Goal: Information Seeking & Learning: Find specific fact

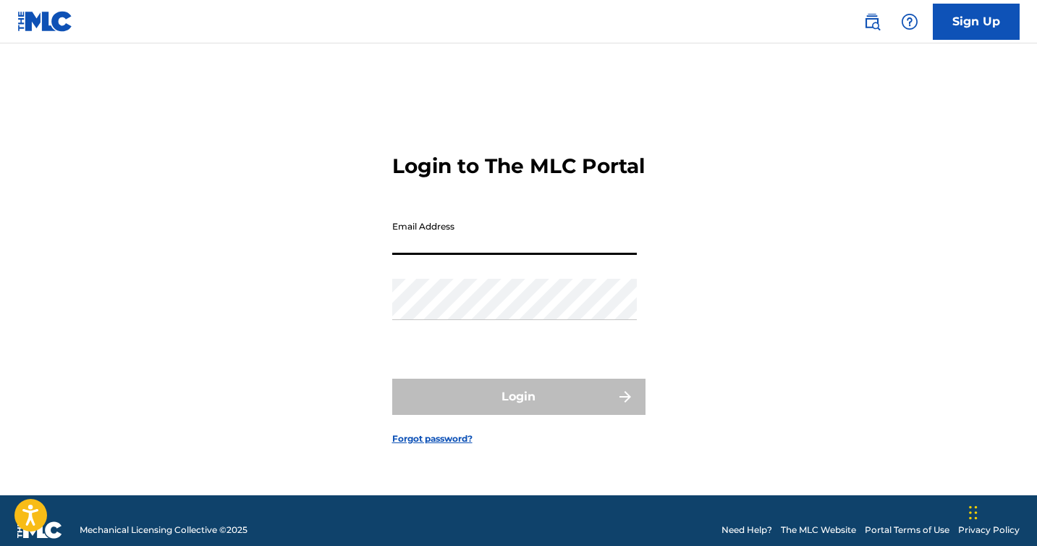
click at [431, 255] on input "Email Address" at bounding box center [514, 233] width 245 height 41
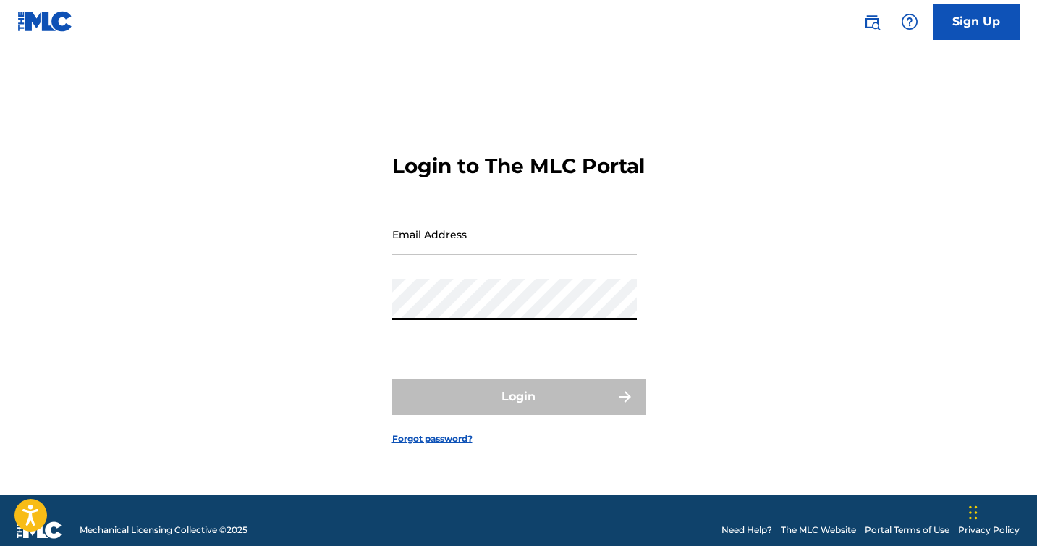
type input "[EMAIL_ADDRESS][DOMAIN_NAME]"
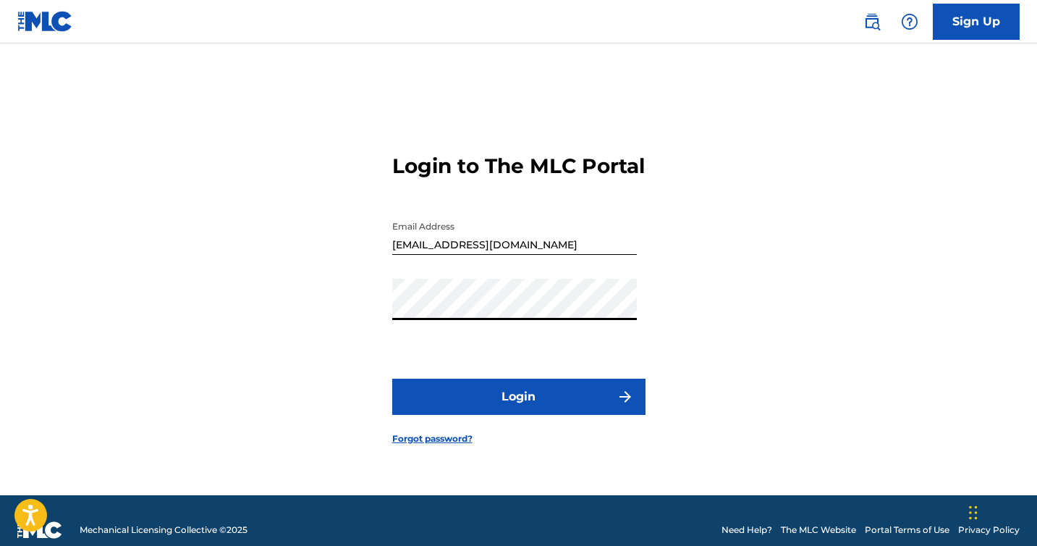
click at [506, 395] on button "Login" at bounding box center [518, 396] width 253 height 36
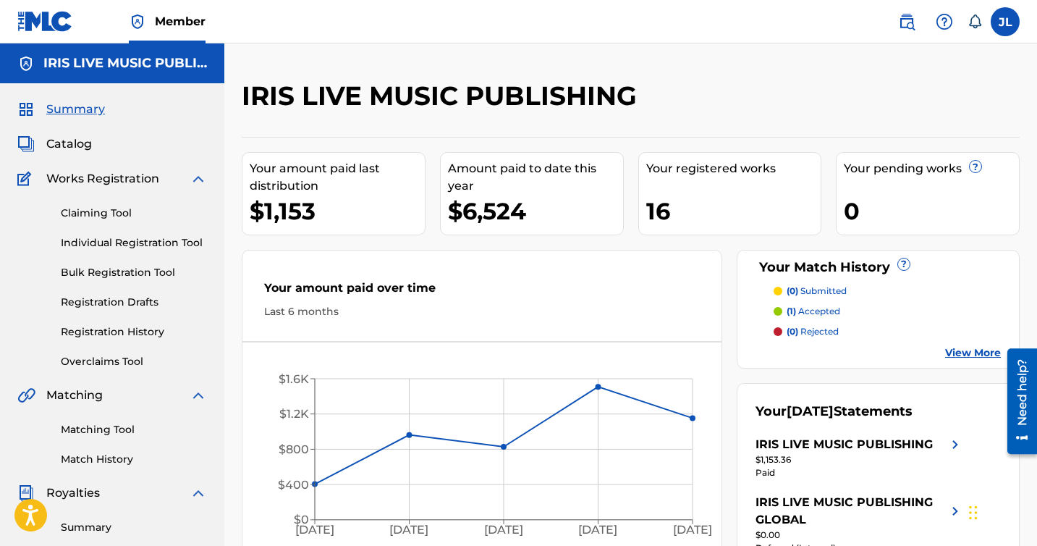
click at [78, 144] on span "Catalog" at bounding box center [69, 143] width 46 height 17
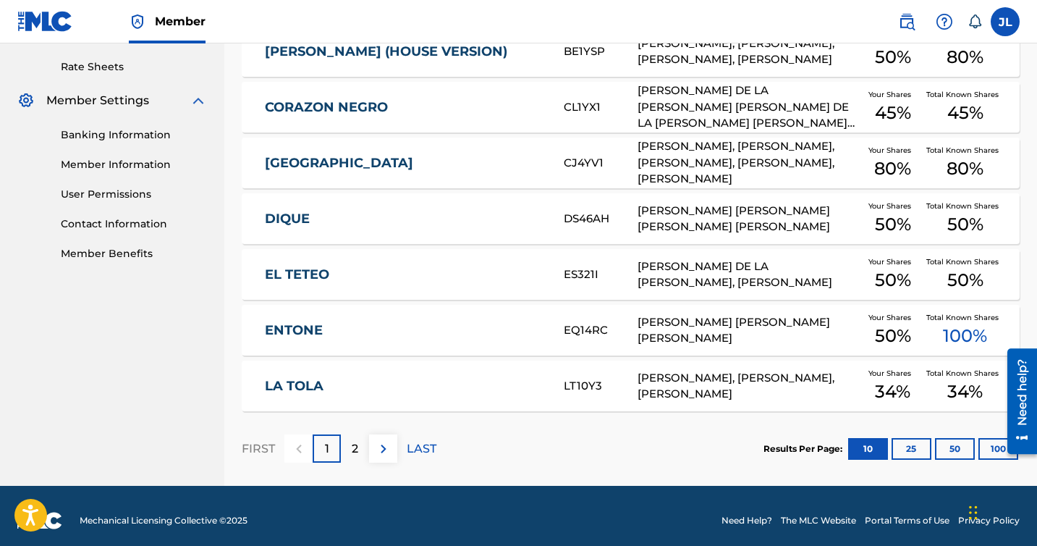
scroll to position [559, 0]
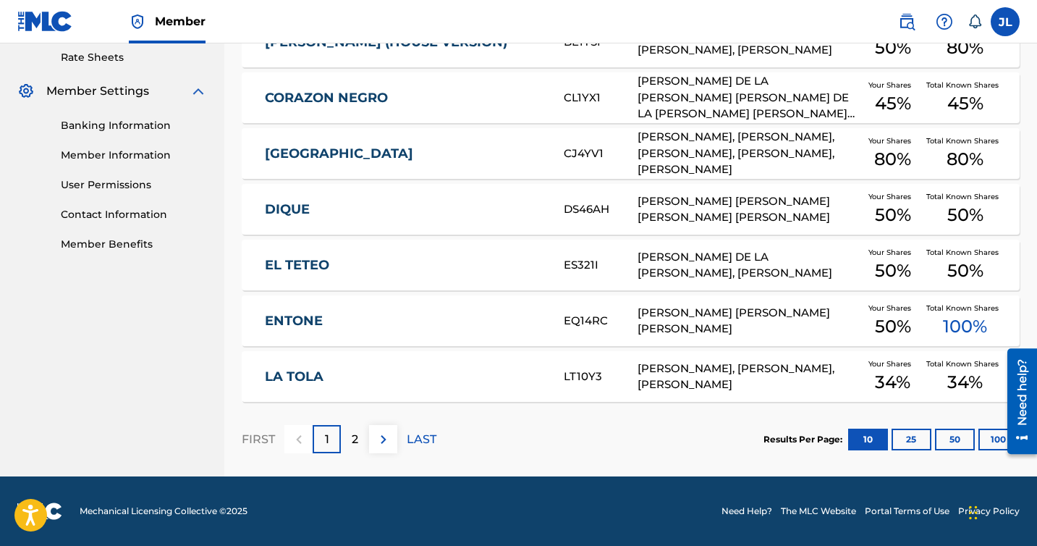
click at [987, 439] on button "100" at bounding box center [998, 439] width 40 height 22
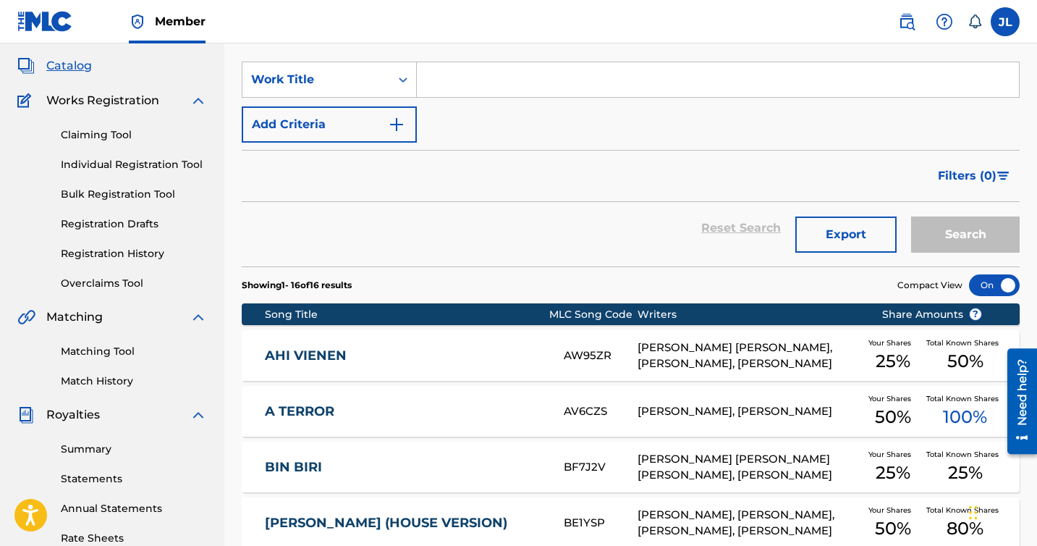
scroll to position [55, 0]
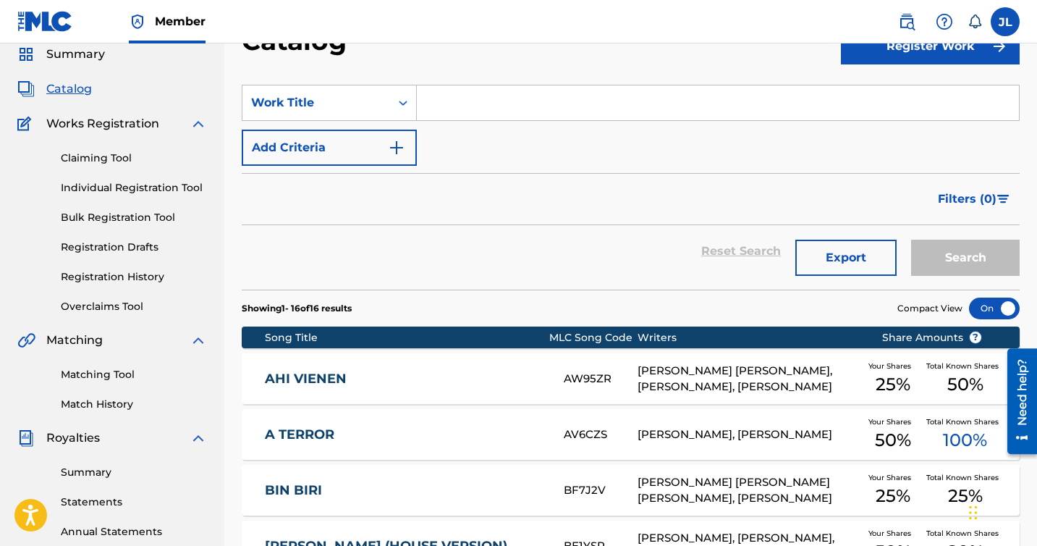
click at [127, 179] on div "Claiming Tool Individual Registration Tool Bulk Registration Tool Registration …" at bounding box center [112, 223] width 190 height 182
click at [124, 198] on div "Claiming Tool Individual Registration Tool Bulk Registration Tool Registration …" at bounding box center [112, 223] width 190 height 182
click at [115, 223] on link "Bulk Registration Tool" at bounding box center [134, 217] width 146 height 15
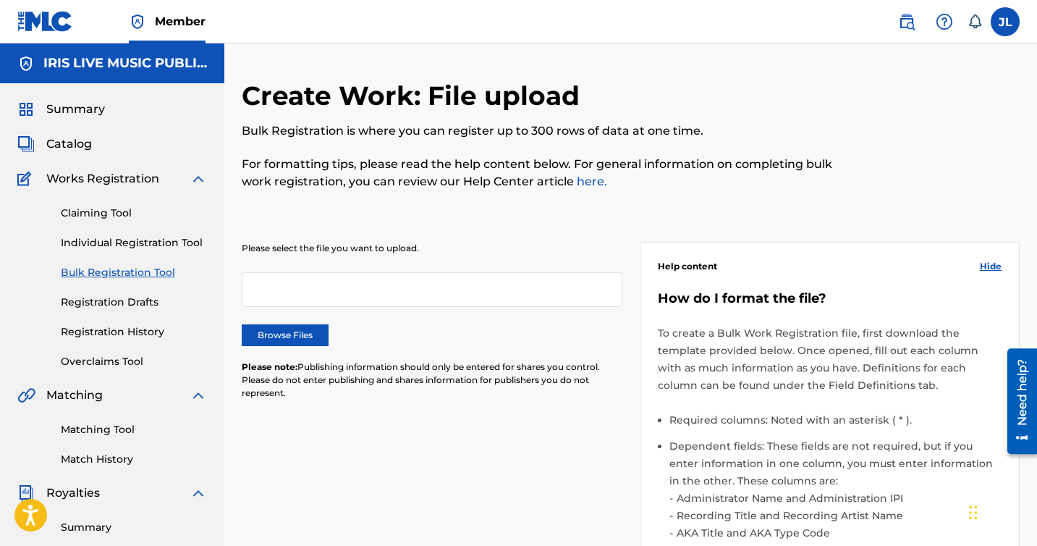
click at [92, 431] on link "Matching Tool" at bounding box center [134, 429] width 146 height 15
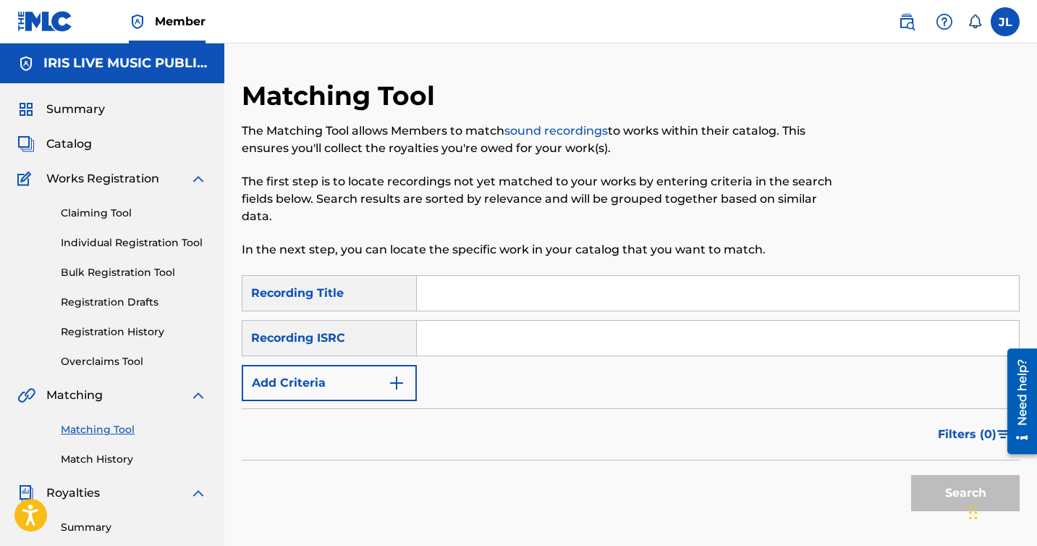
click at [86, 153] on div "Summary Catalog Works Registration Claiming Tool Individual Registration Tool B…" at bounding box center [112, 455] width 224 height 745
click at [79, 140] on span "Catalog" at bounding box center [69, 143] width 46 height 17
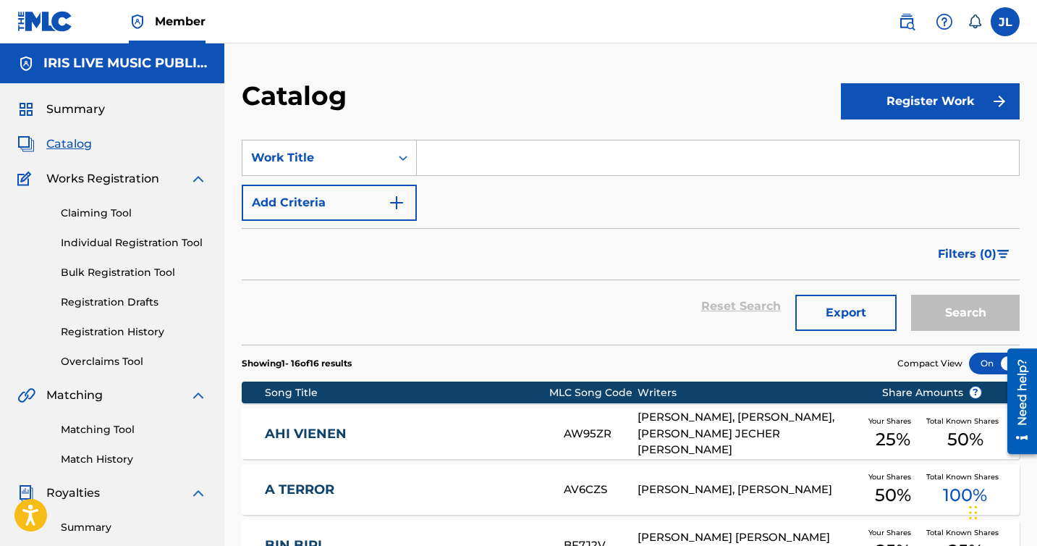
click at [82, 114] on span "Summary" at bounding box center [75, 109] width 59 height 17
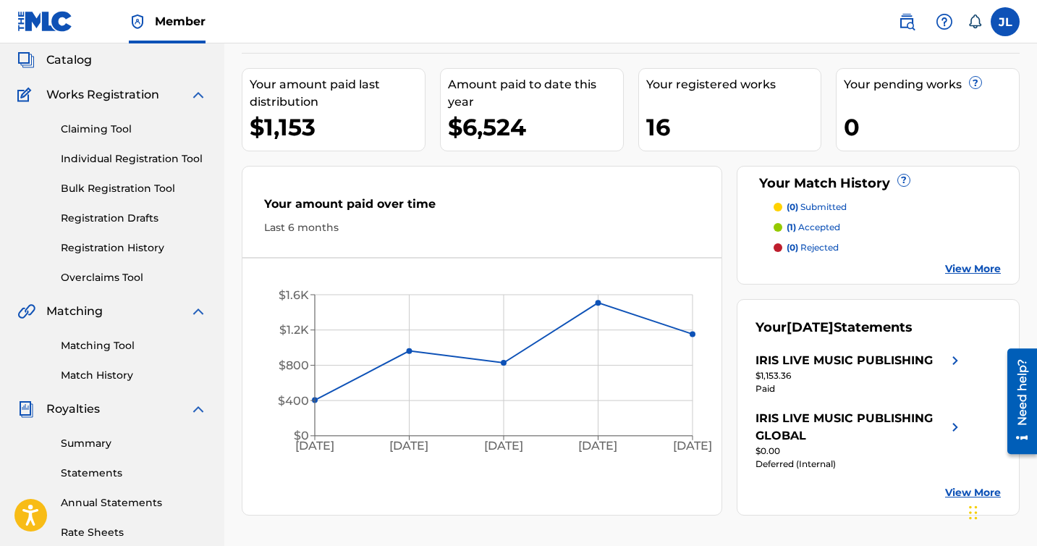
scroll to position [119, 0]
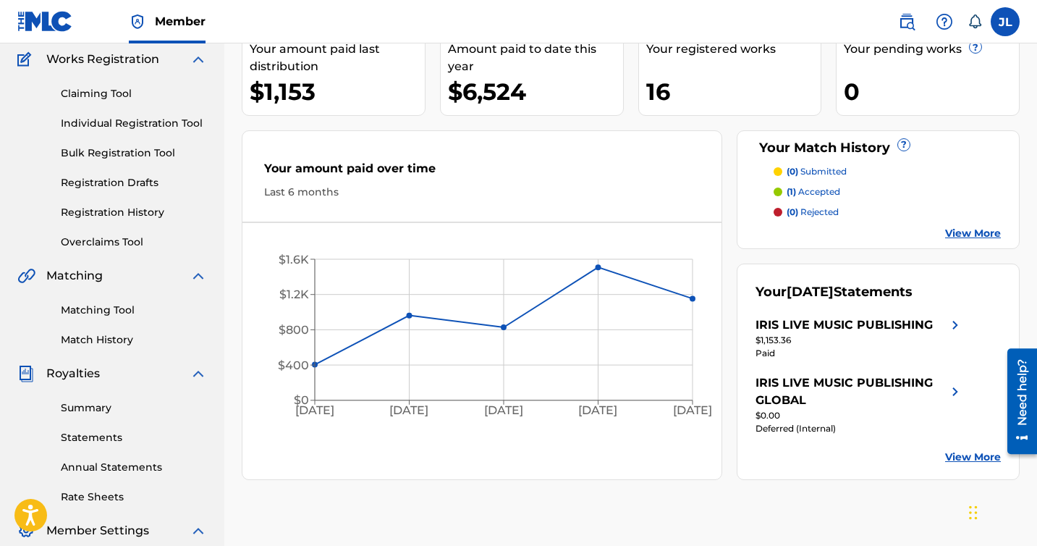
click at [81, 417] on div "Summary Statements Annual Statements Rate Sheets" at bounding box center [112, 443] width 190 height 122
click at [86, 407] on link "Summary" at bounding box center [134, 407] width 146 height 15
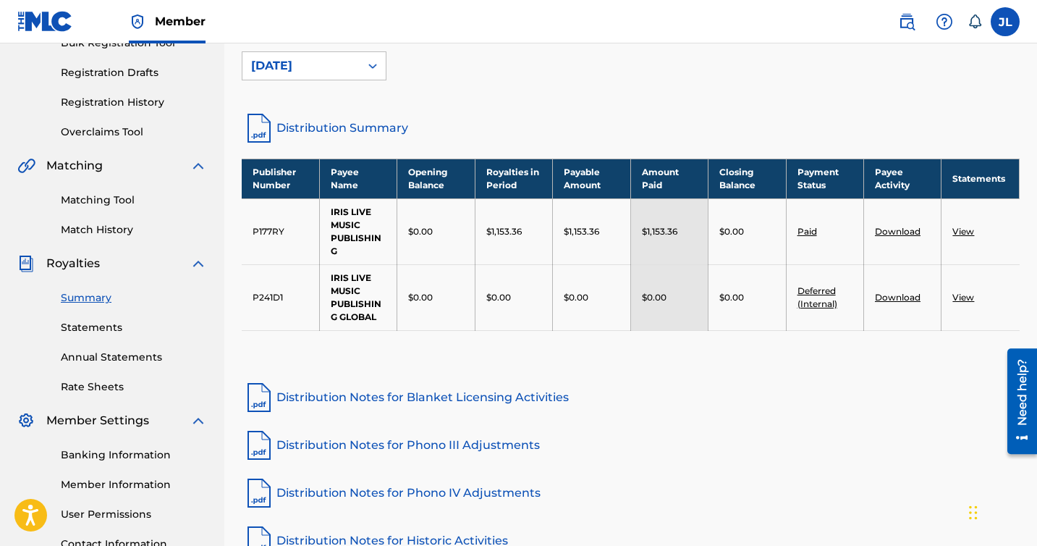
scroll to position [245, 0]
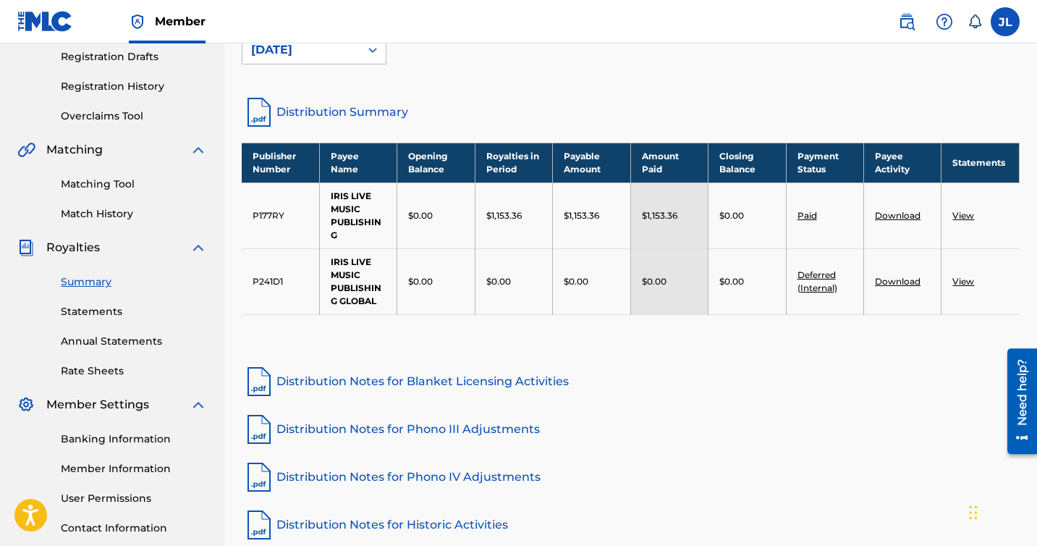
click at [126, 494] on link "User Permissions" at bounding box center [134, 498] width 146 height 15
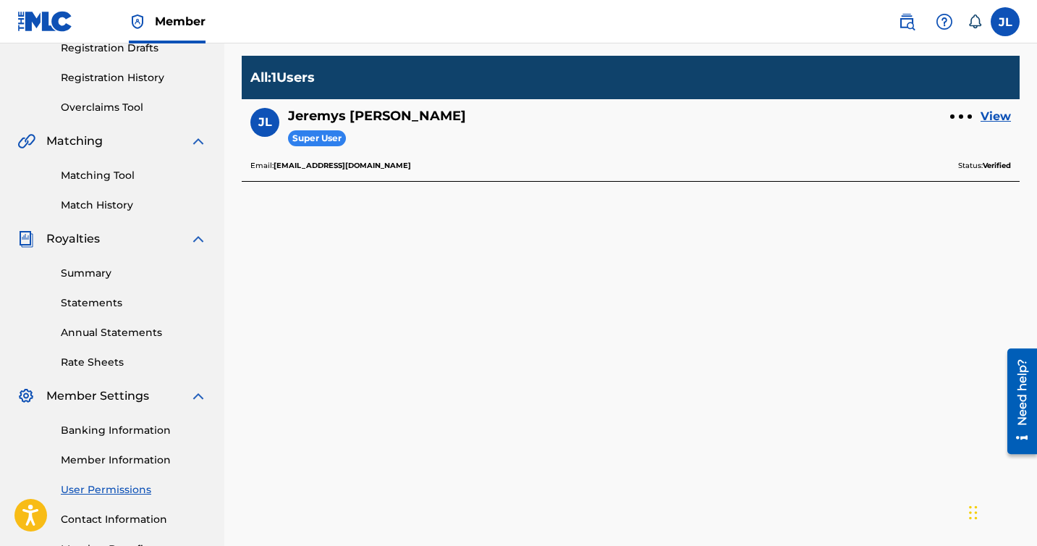
scroll to position [342, 0]
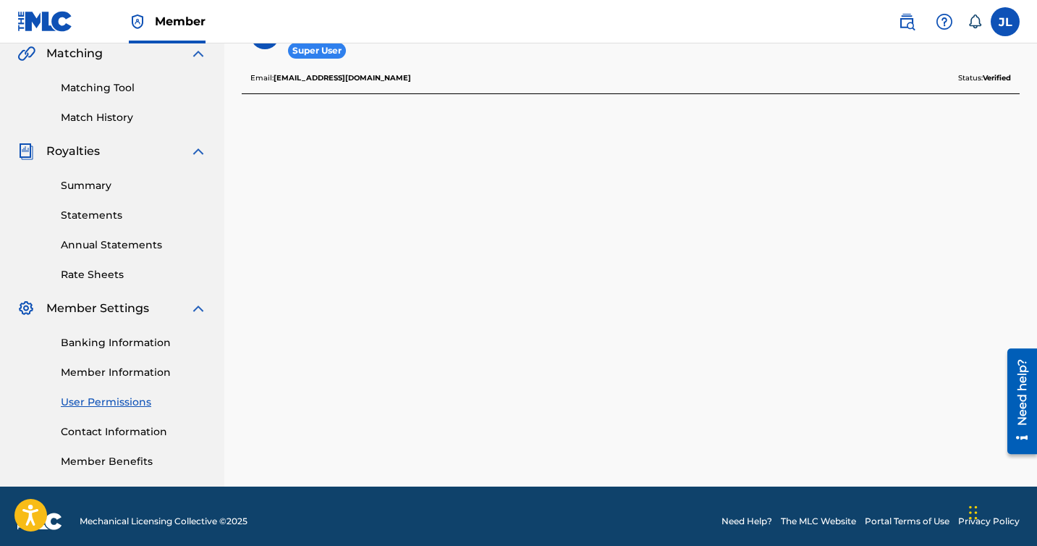
click at [103, 363] on div "Banking Information Member Information User Permissions Contact Information Mem…" at bounding box center [112, 393] width 190 height 152
click at [105, 368] on link "Member Information" at bounding box center [134, 372] width 146 height 15
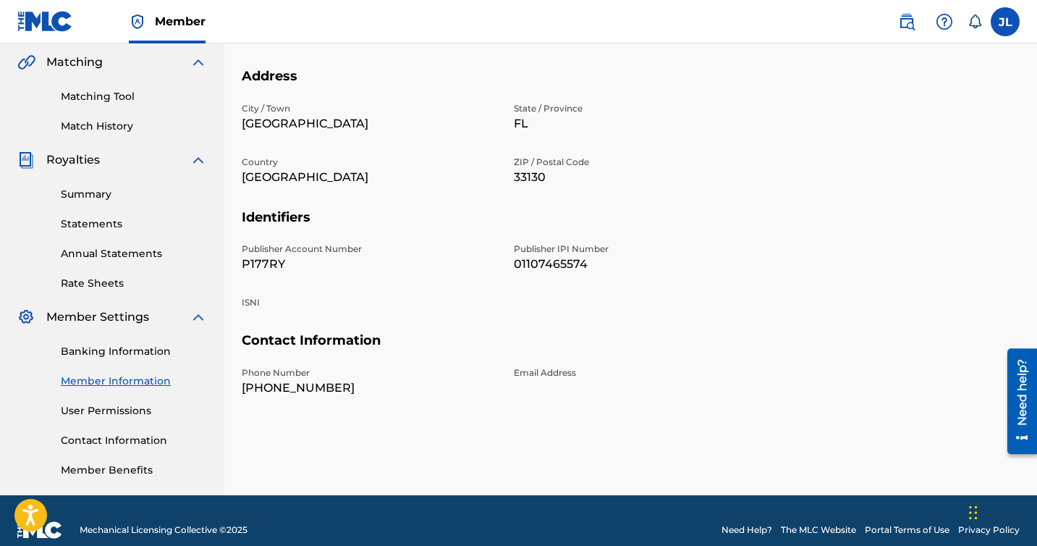
scroll to position [352, 0]
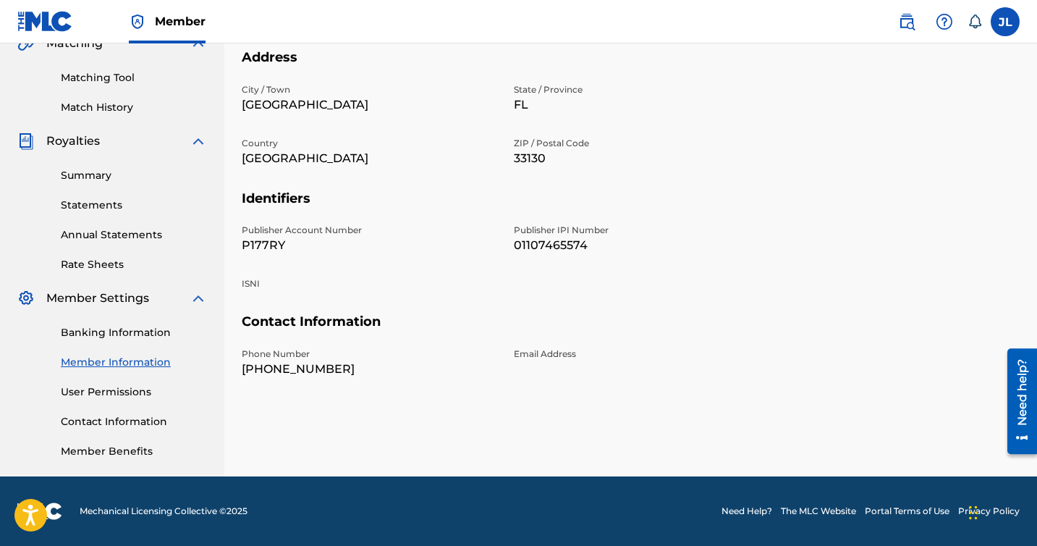
click at [103, 339] on link "Banking Information" at bounding box center [134, 332] width 146 height 15
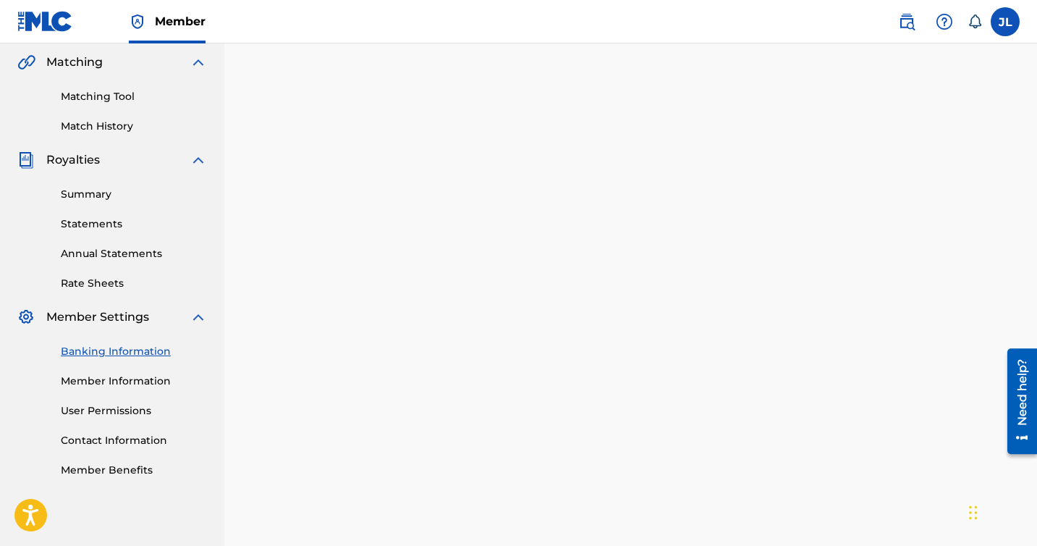
scroll to position [349, 0]
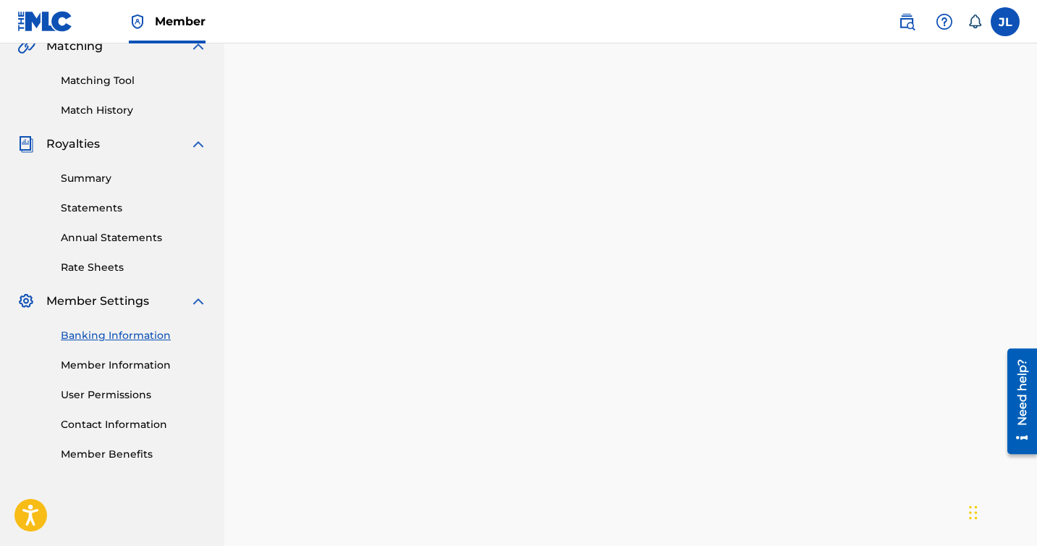
click at [114, 418] on link "Contact Information" at bounding box center [134, 424] width 146 height 15
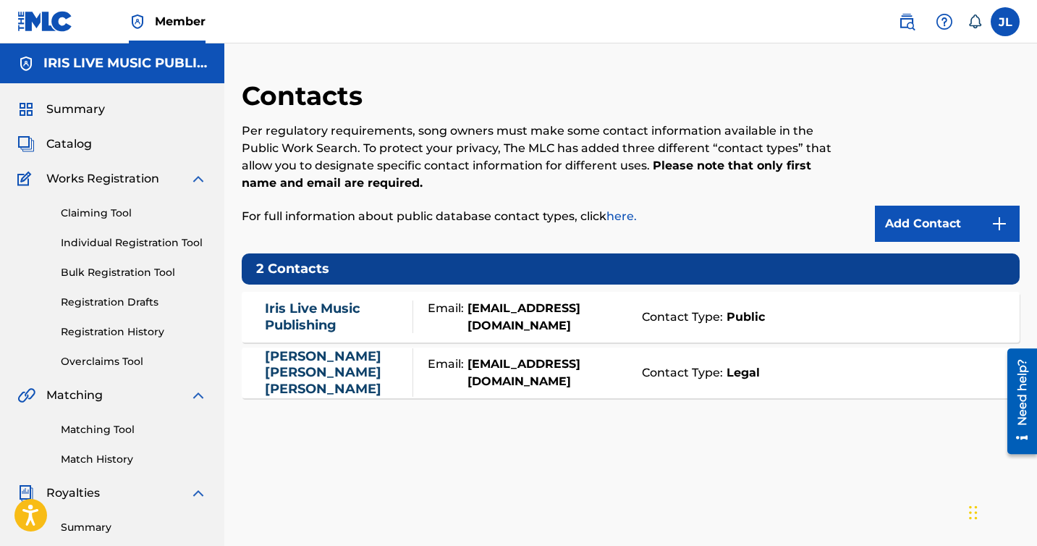
click at [85, 143] on span "Catalog" at bounding box center [69, 143] width 46 height 17
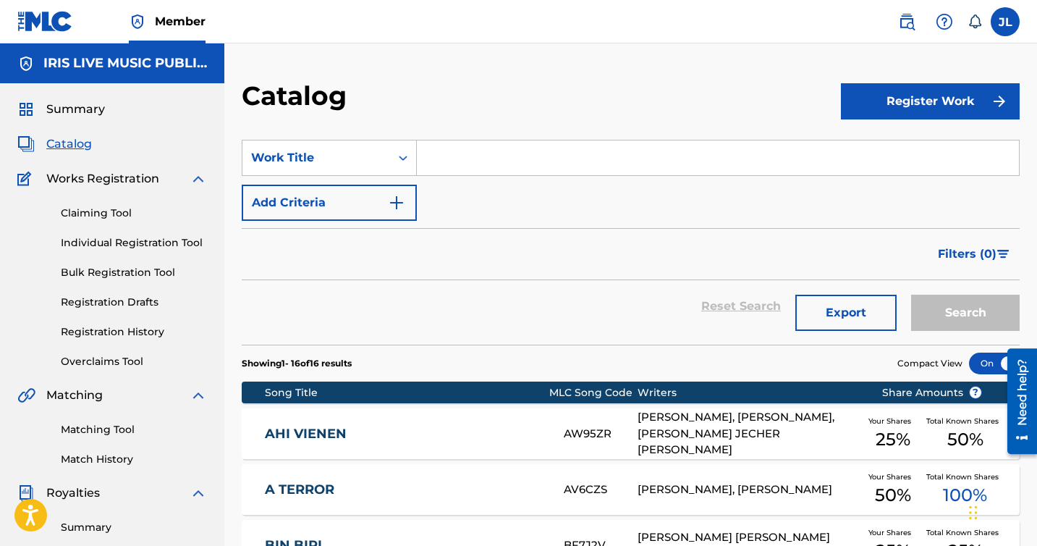
click at [77, 109] on span "Summary" at bounding box center [75, 109] width 59 height 17
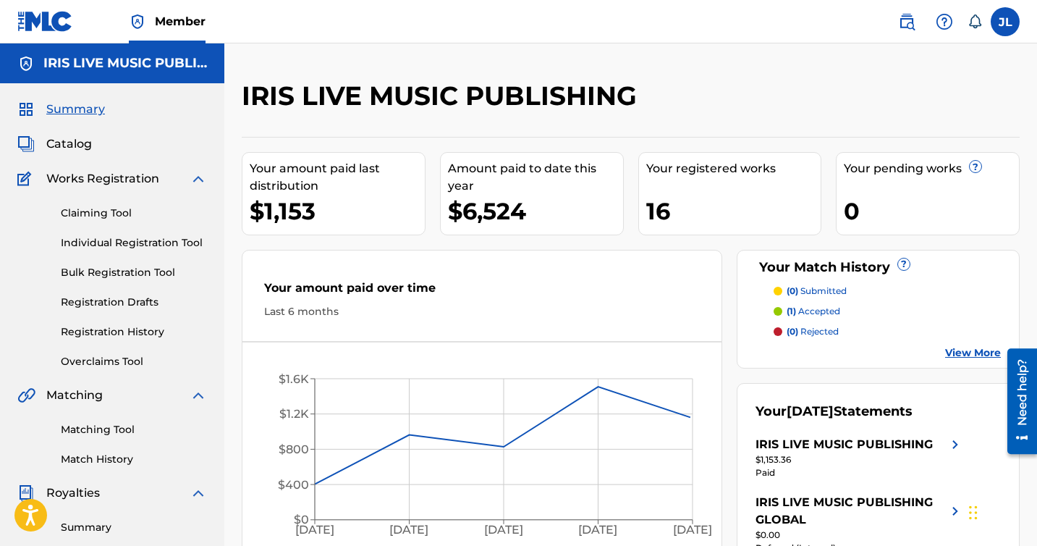
click at [118, 183] on span "Works Registration" at bounding box center [102, 178] width 113 height 17
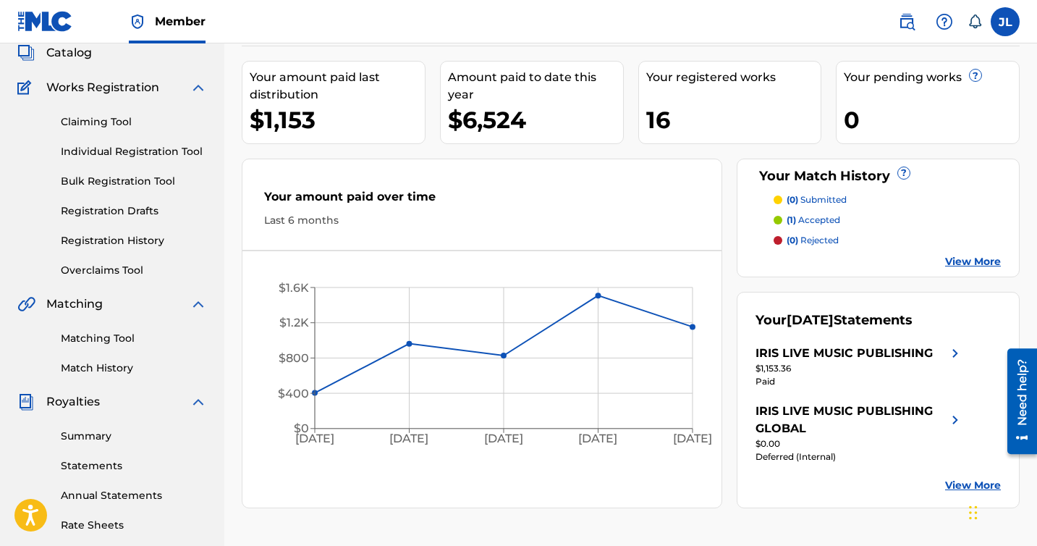
scroll to position [149, 0]
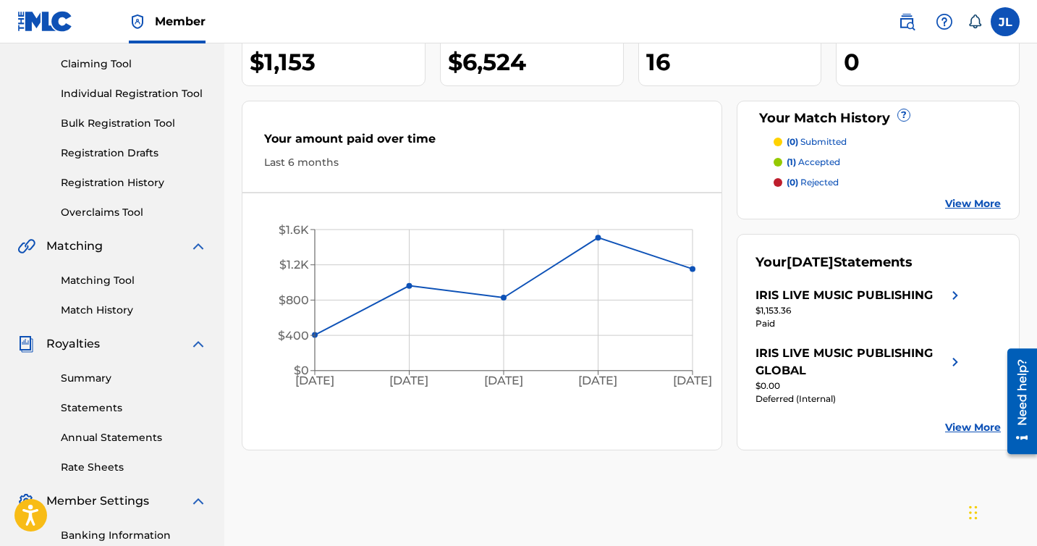
click at [952, 416] on div "IRIS LIVE MUSIC PUBLISHING $1,153.36 Paid IRIS LIVE MUSIC PUBLISHING GLOBAL $0.…" at bounding box center [859, 353] width 208 height 133
click at [952, 425] on link "View More" at bounding box center [973, 427] width 56 height 15
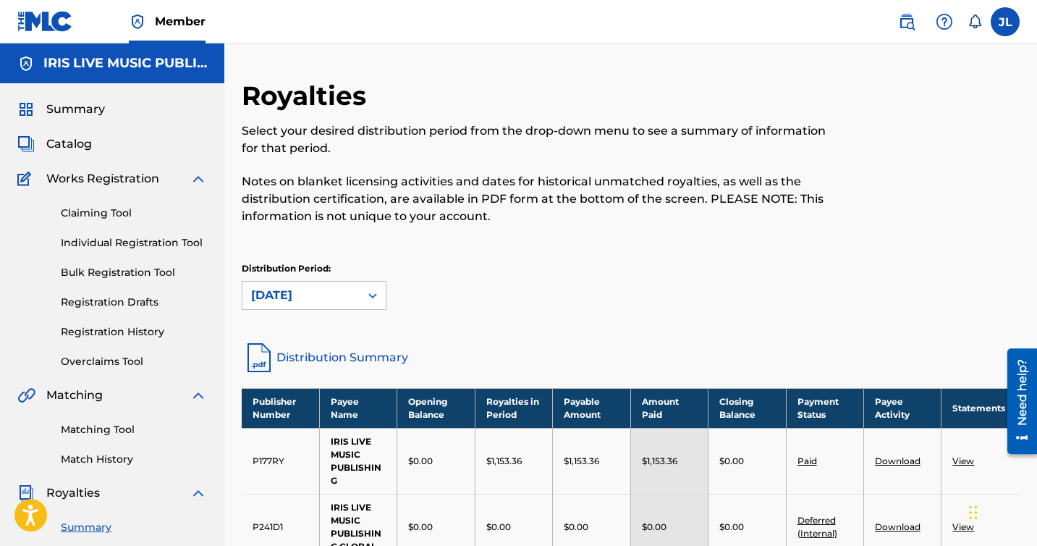
click at [66, 101] on span "Summary" at bounding box center [75, 109] width 59 height 17
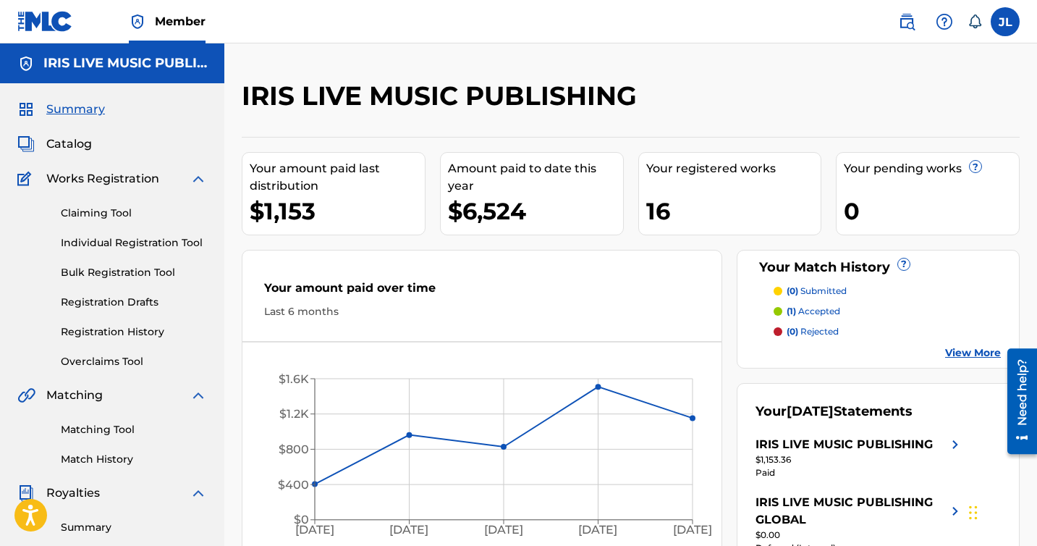
click at [387, 111] on h2 "IRIS LIVE MUSIC PUBLISHING" at bounding box center [443, 96] width 402 height 33
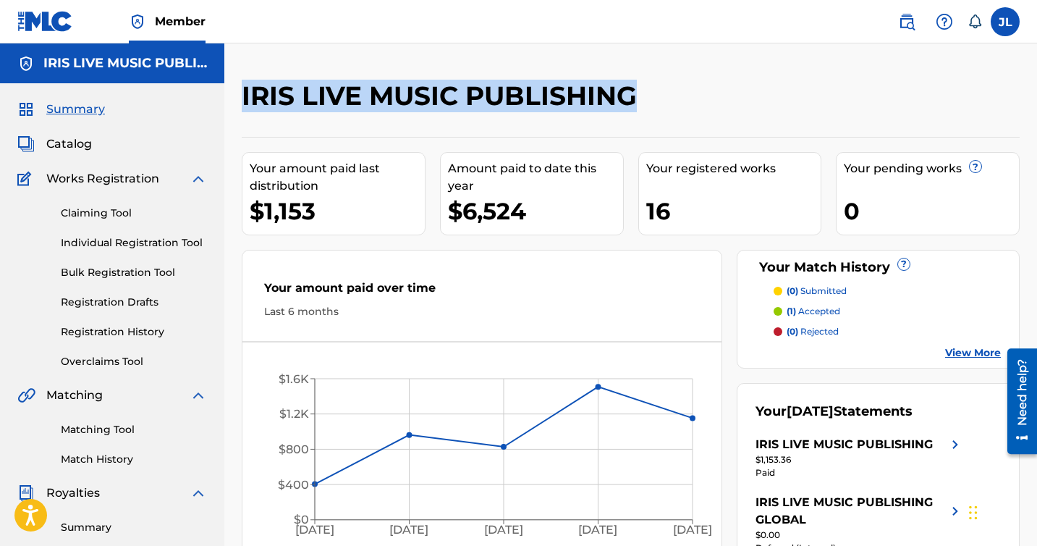
click at [387, 111] on h2 "IRIS LIVE MUSIC PUBLISHING" at bounding box center [443, 96] width 402 height 33
click at [88, 142] on span "Catalog" at bounding box center [69, 143] width 46 height 17
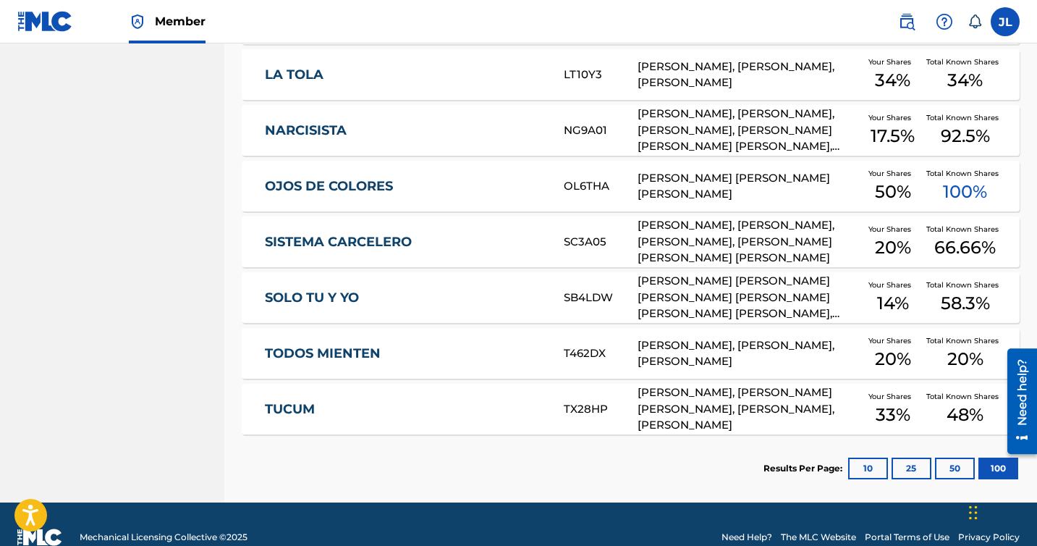
scroll to position [862, 0]
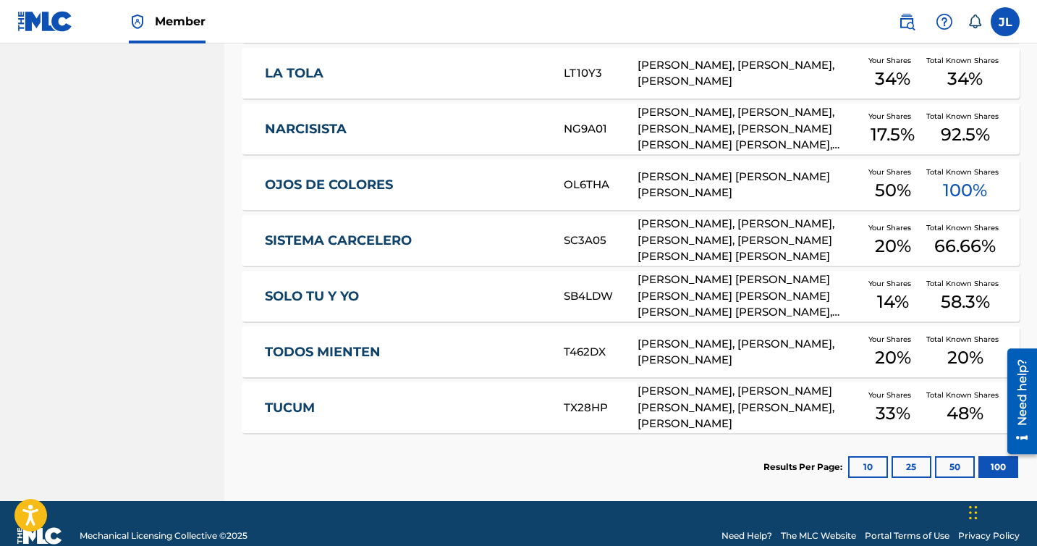
click at [378, 344] on link "TODOS MIENTEN" at bounding box center [404, 352] width 279 height 17
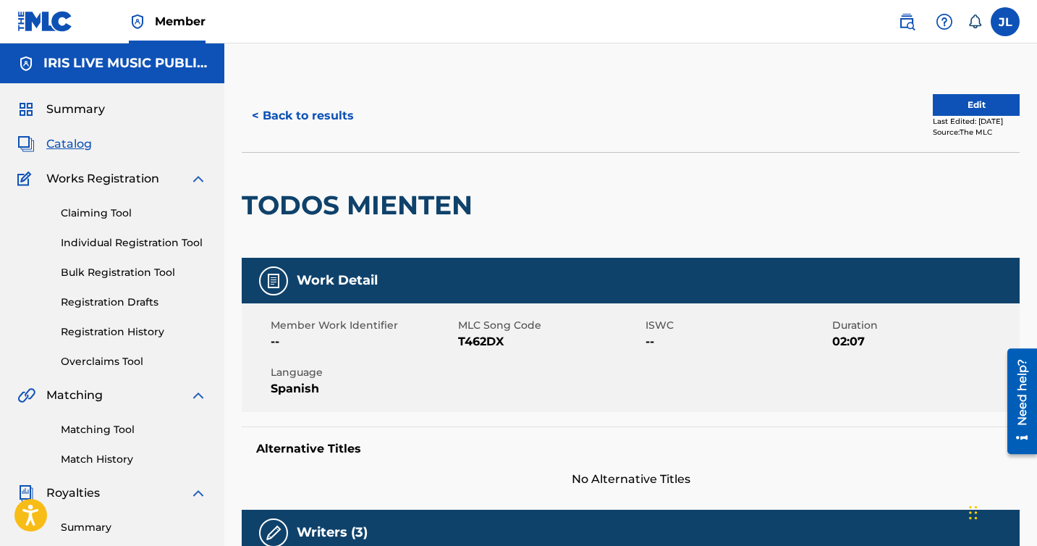
click at [93, 111] on span "Summary" at bounding box center [75, 109] width 59 height 17
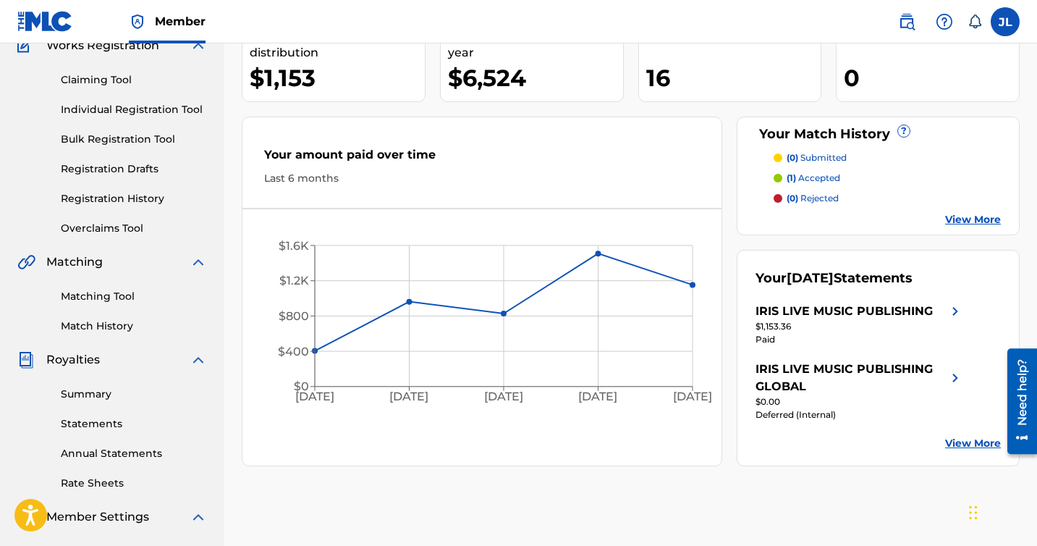
scroll to position [196, 0]
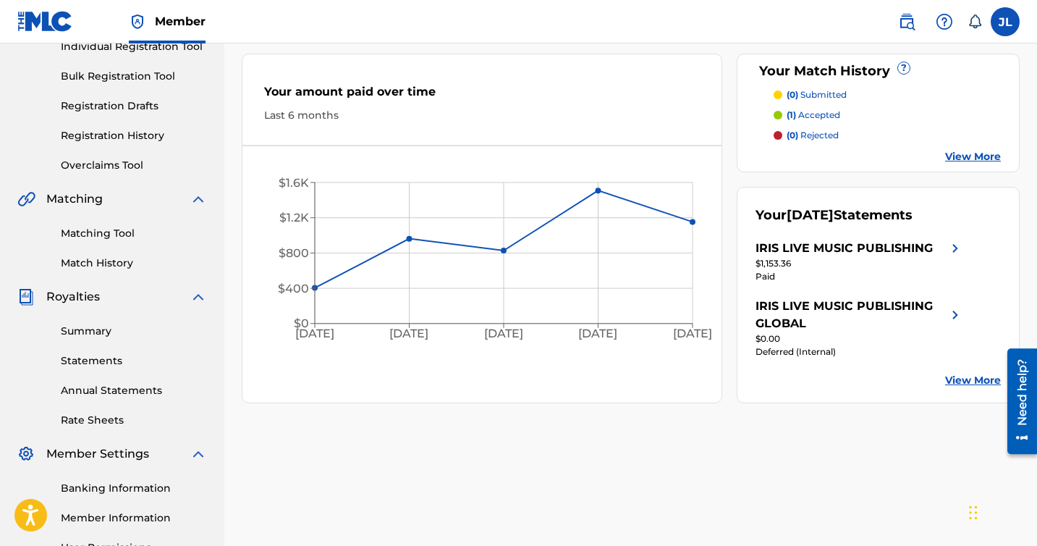
click at [109, 240] on link "Matching Tool" at bounding box center [134, 233] width 146 height 15
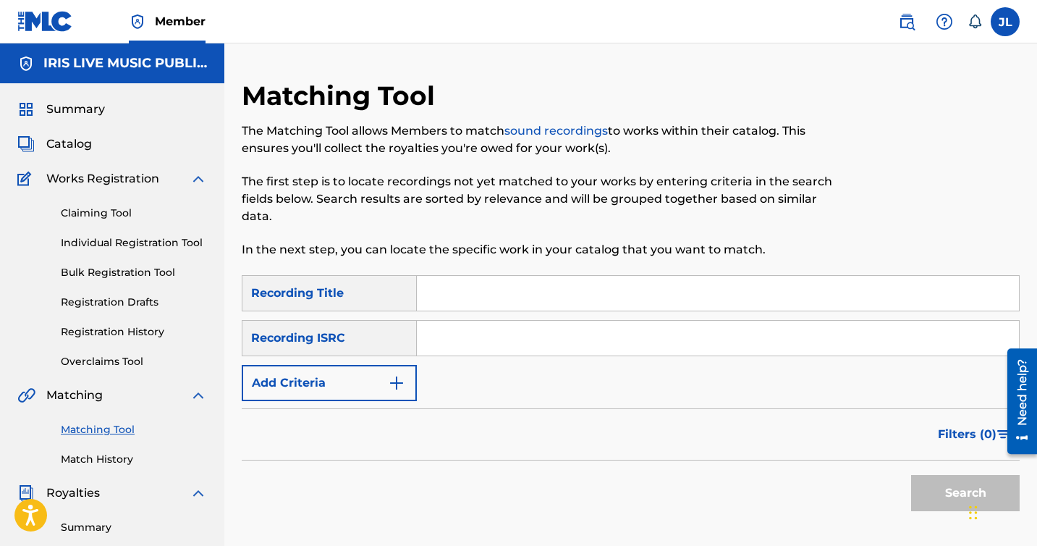
click at [473, 304] on input "Search Form" at bounding box center [718, 293] width 602 height 35
type input "todos mientes"
click at [399, 362] on div "SearchWithCriteriaae478bbe-c627-4fbf-ab90-878ef8e44603 Recording Title todos mi…" at bounding box center [631, 338] width 778 height 126
click at [367, 376] on button "Add Criteria" at bounding box center [329, 383] width 175 height 36
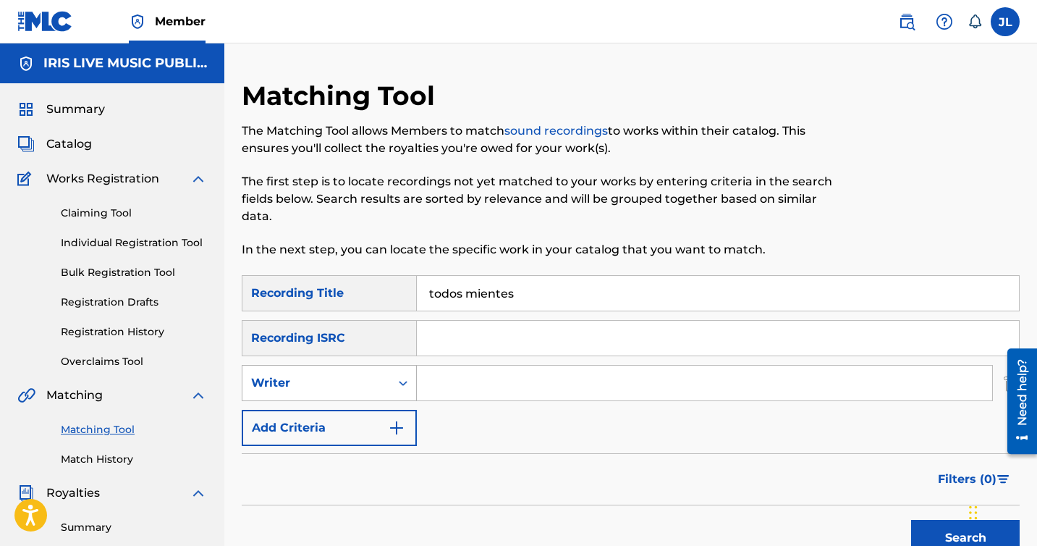
click at [357, 374] on div "Writer" at bounding box center [316, 382] width 130 height 17
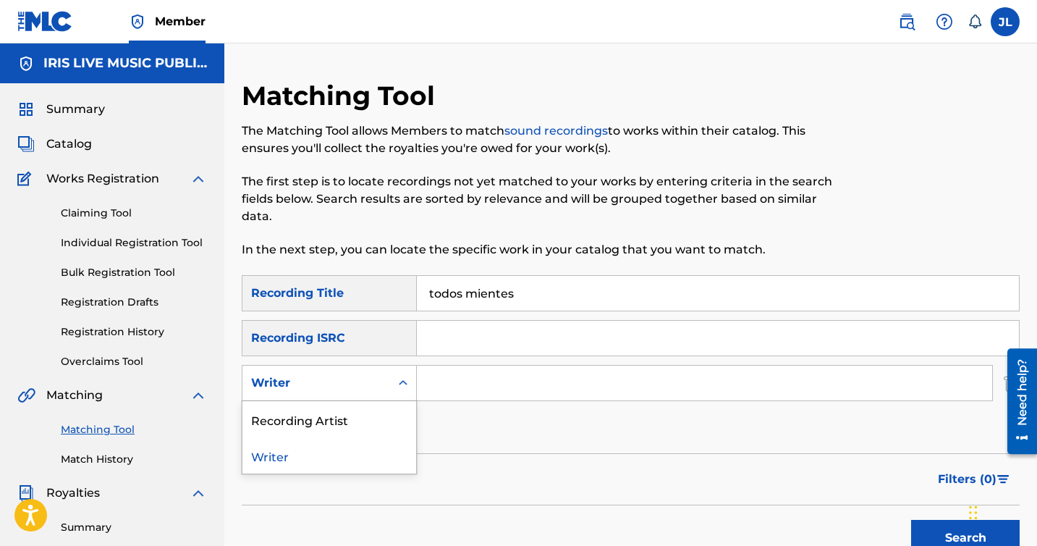
click at [468, 376] on input "Search Form" at bounding box center [704, 382] width 575 height 35
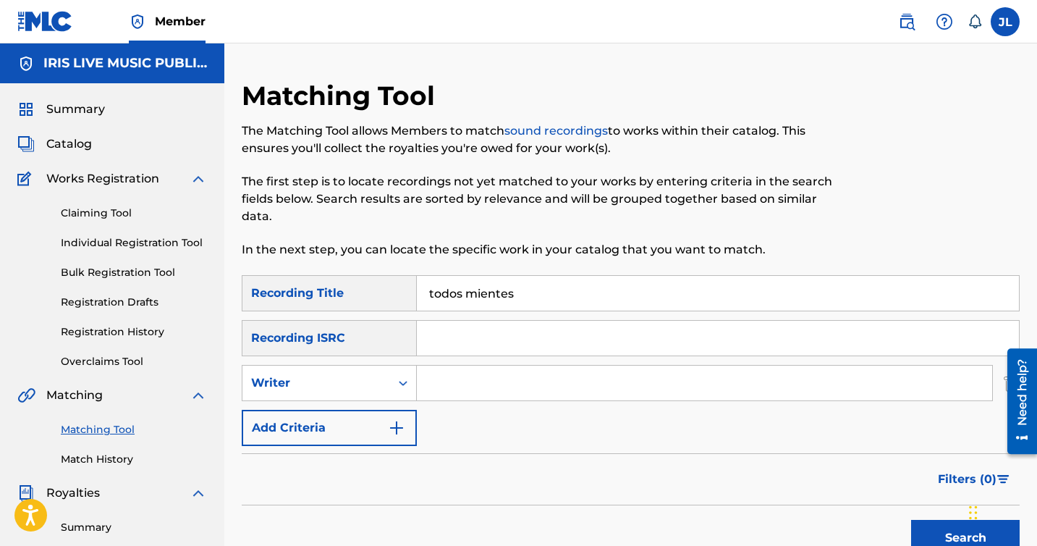
type input "[PERSON_NAME]"
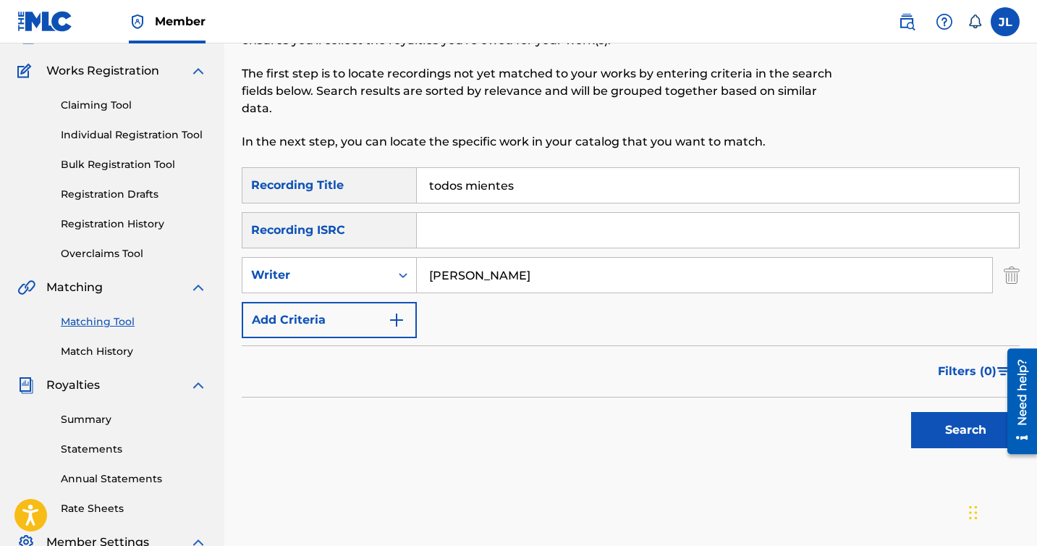
click at [923, 417] on button "Search" at bounding box center [965, 430] width 109 height 36
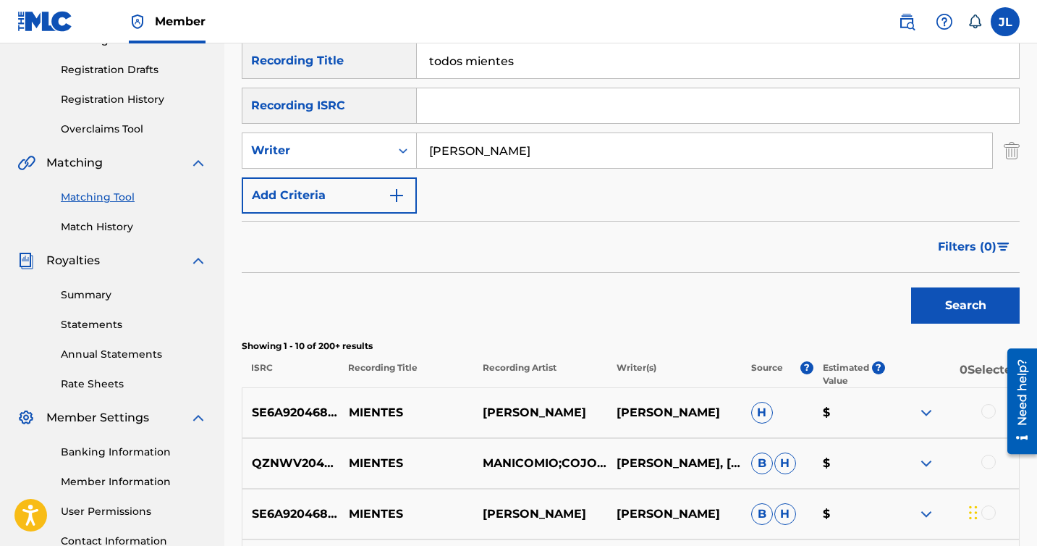
scroll to position [189, 0]
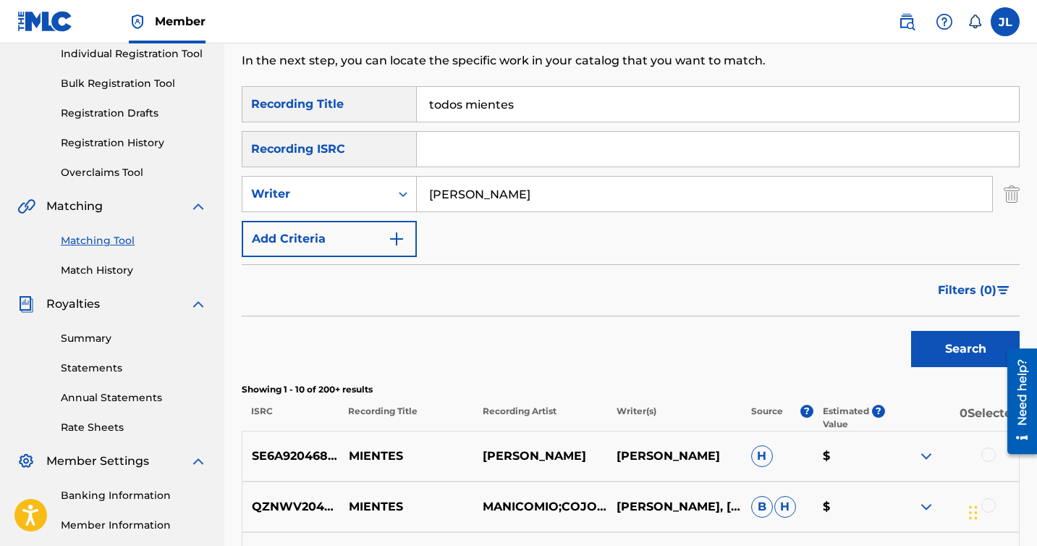
click at [344, 232] on button "Add Criteria" at bounding box center [329, 239] width 175 height 36
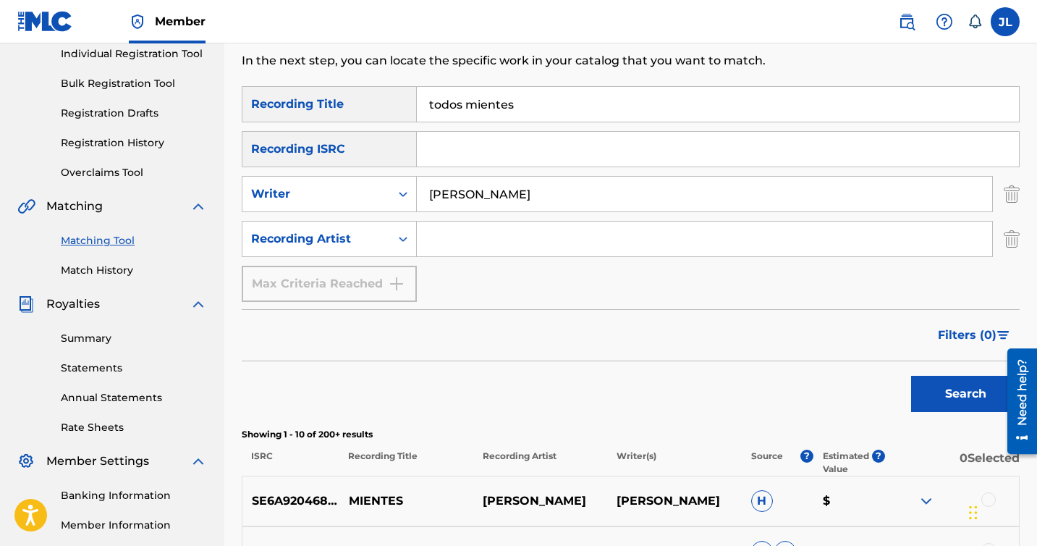
click at [344, 232] on div "Recording Artist" at bounding box center [316, 238] width 130 height 17
click at [454, 246] on input "Search Form" at bounding box center [704, 238] width 575 height 35
click at [911, 376] on button "Search" at bounding box center [965, 394] width 109 height 36
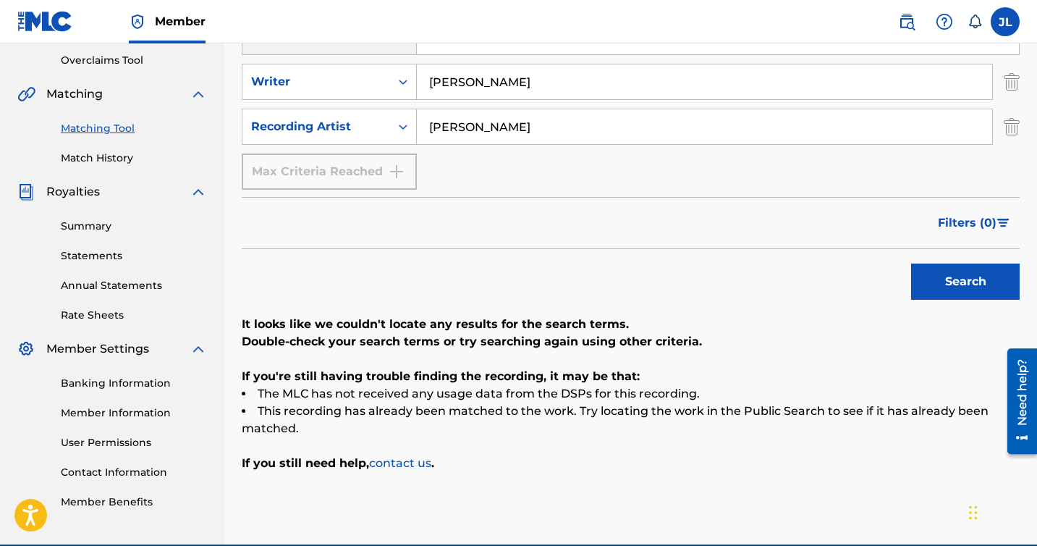
scroll to position [252, 0]
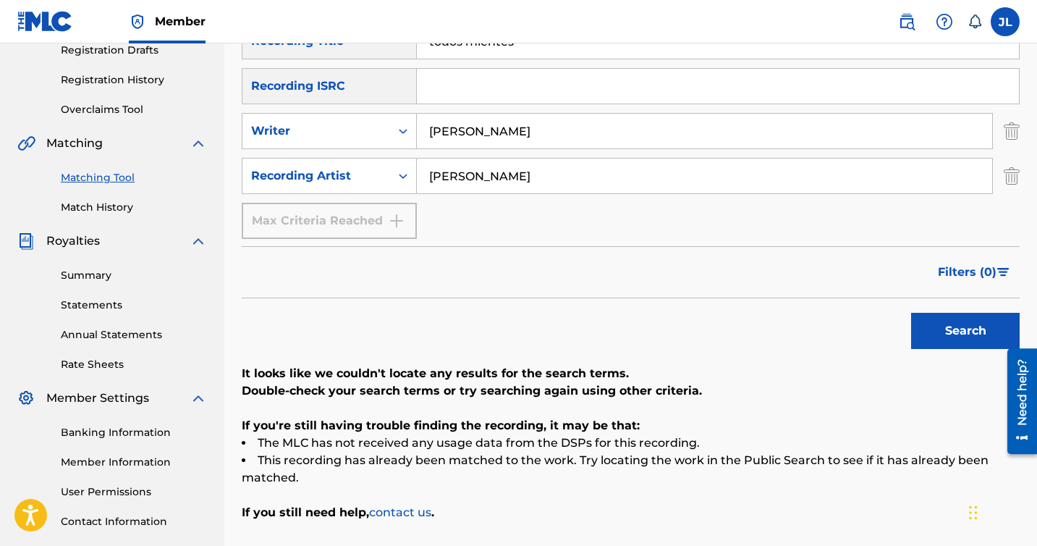
click at [488, 177] on input "[PERSON_NAME]" at bounding box center [704, 175] width 575 height 35
type input "[PERSON_NAME] la mas viral"
click at [946, 326] on button "Search" at bounding box center [965, 331] width 109 height 36
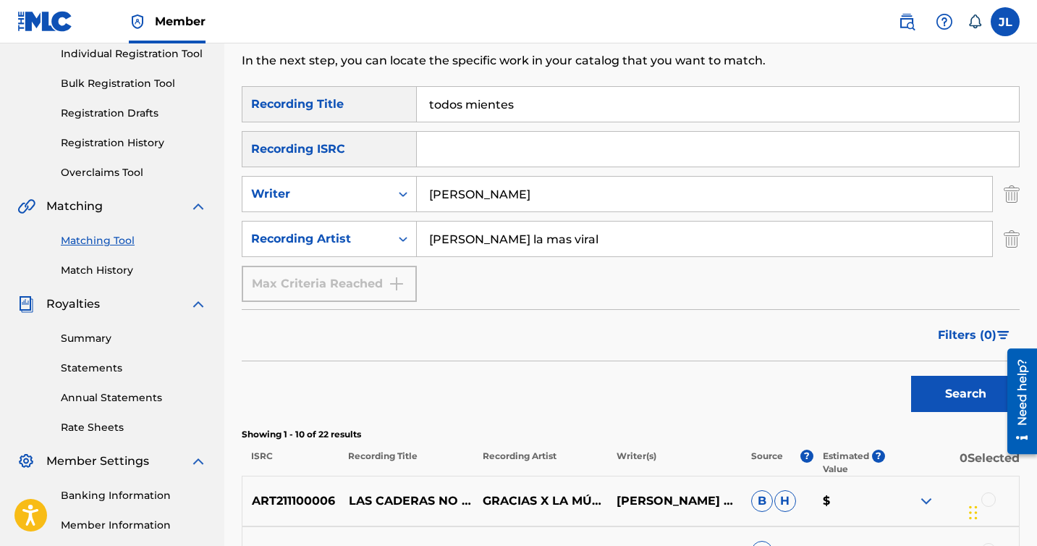
scroll to position [161, 0]
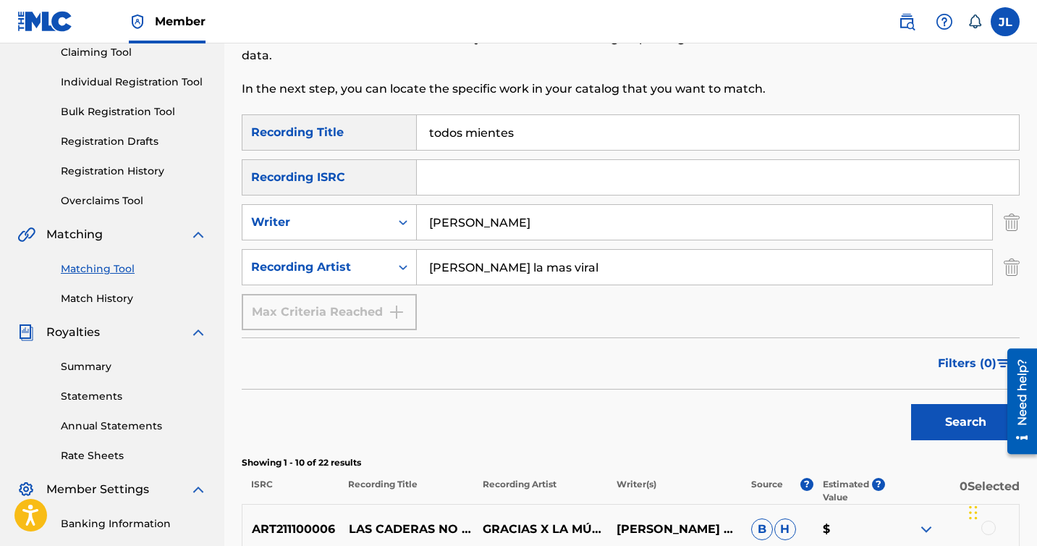
click at [1007, 222] on img "Search Form" at bounding box center [1012, 222] width 16 height 36
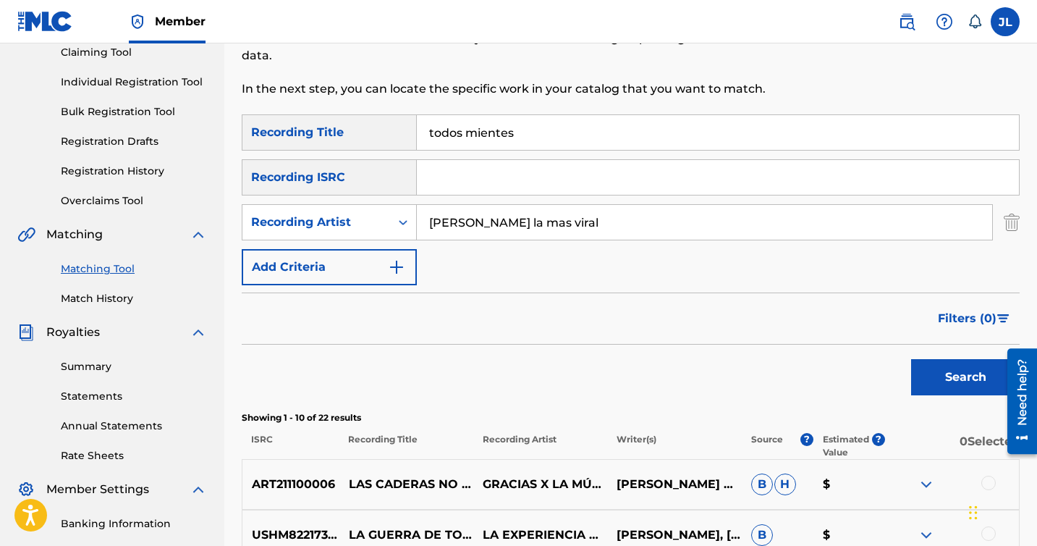
click at [936, 367] on button "Search" at bounding box center [965, 377] width 109 height 36
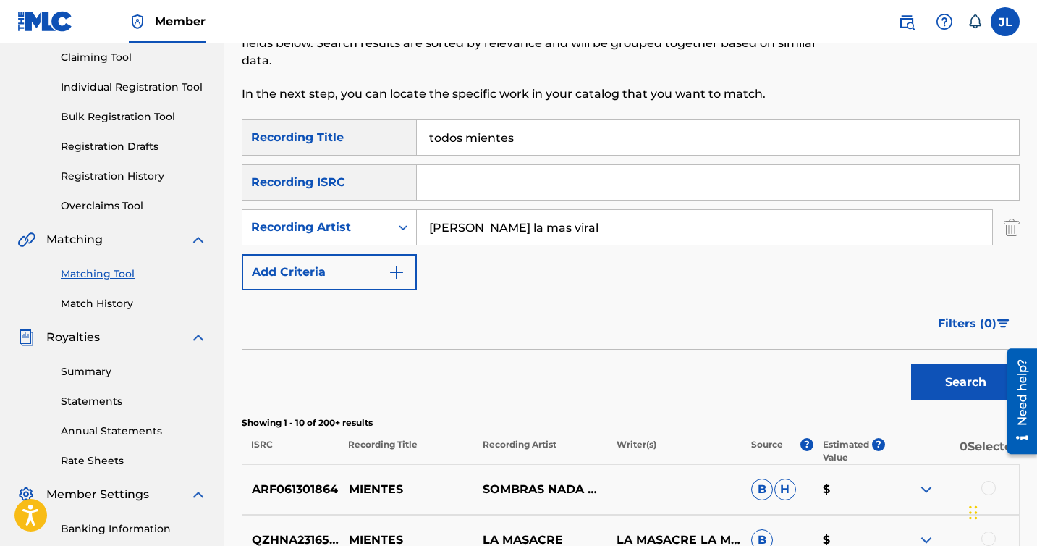
scroll to position [42, 0]
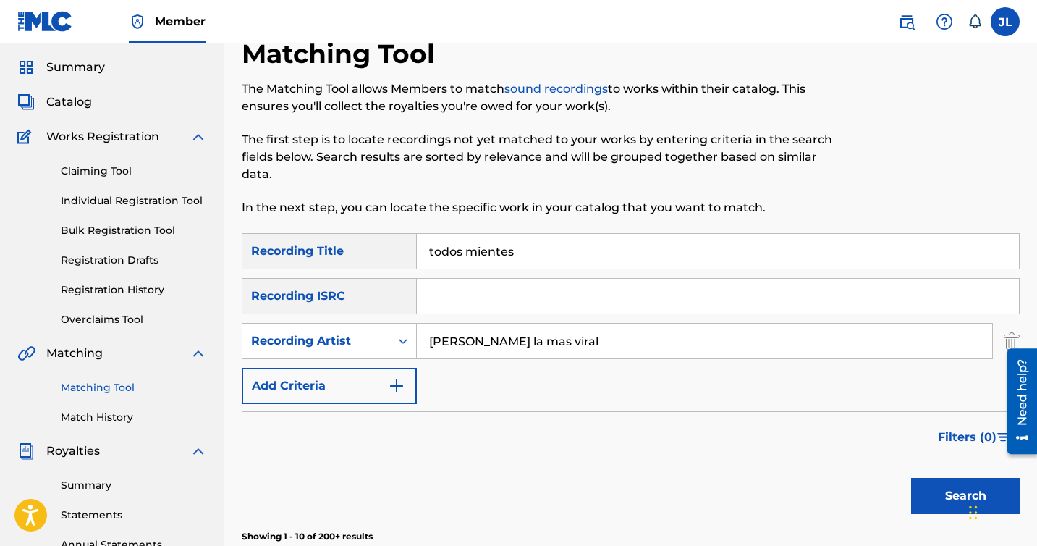
click at [533, 252] on input "todos mientes" at bounding box center [718, 251] width 602 height 35
type input "todos mienten"
click at [912, 489] on button "Search" at bounding box center [965, 496] width 109 height 36
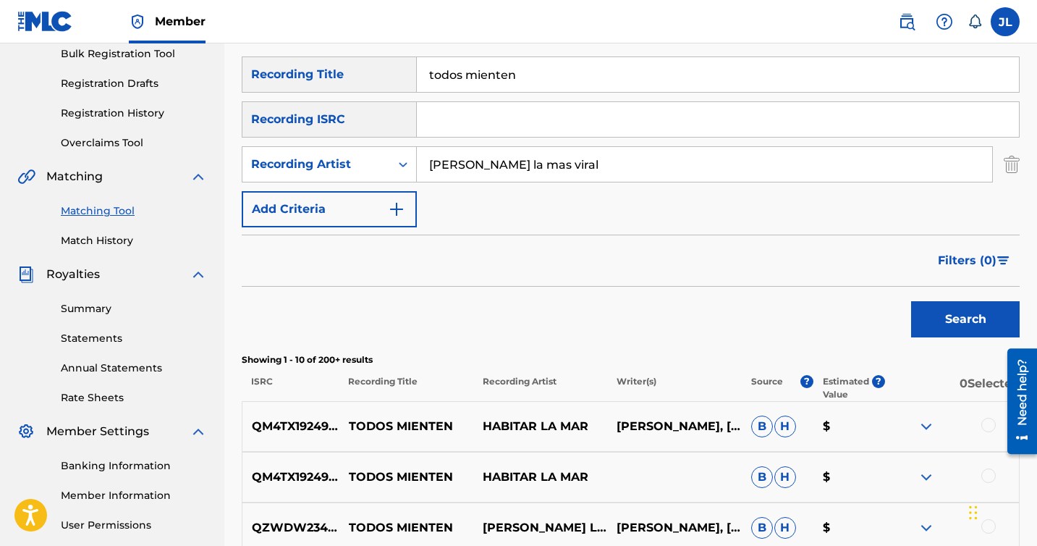
scroll to position [246, 0]
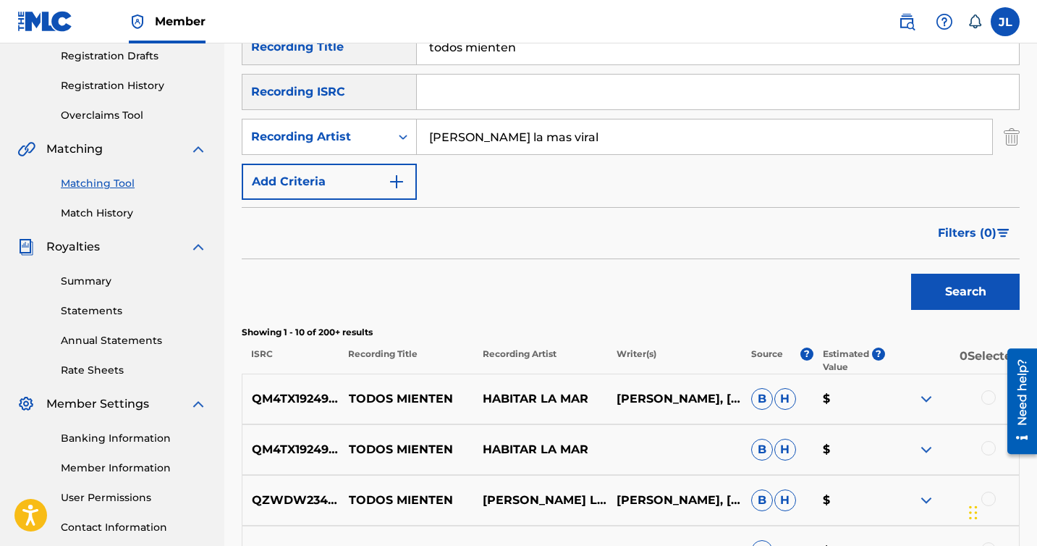
click at [486, 104] on input "Search Form" at bounding box center [718, 92] width 602 height 35
type input "[PERSON_NAME]"
click at [939, 286] on button "Search" at bounding box center [965, 292] width 109 height 36
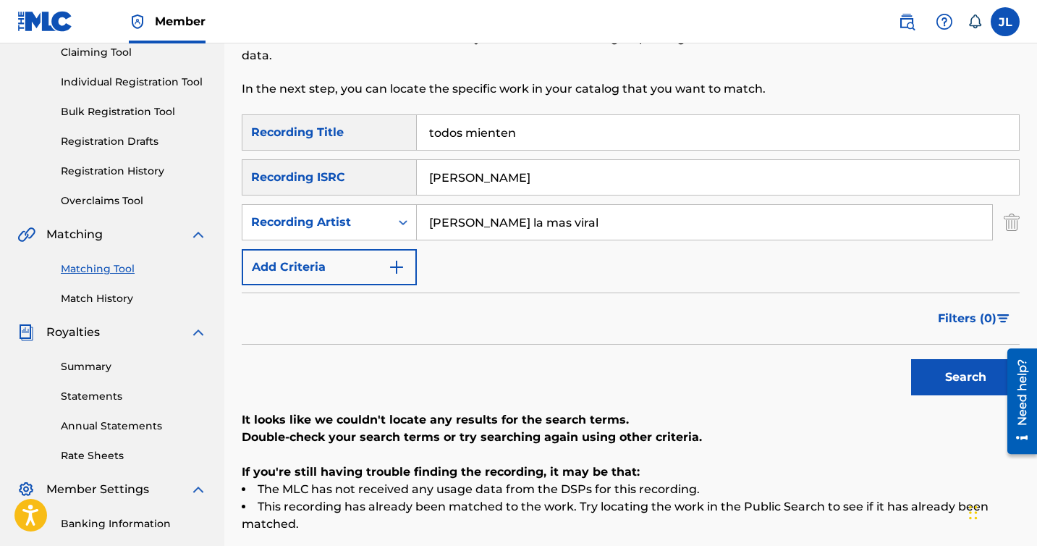
scroll to position [158, 0]
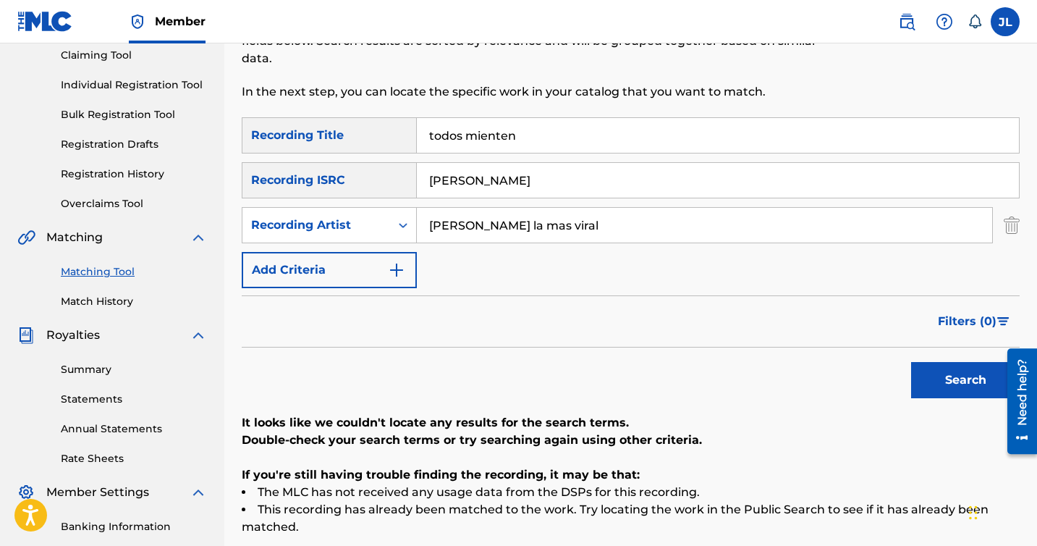
click at [936, 394] on button "Search" at bounding box center [965, 380] width 109 height 36
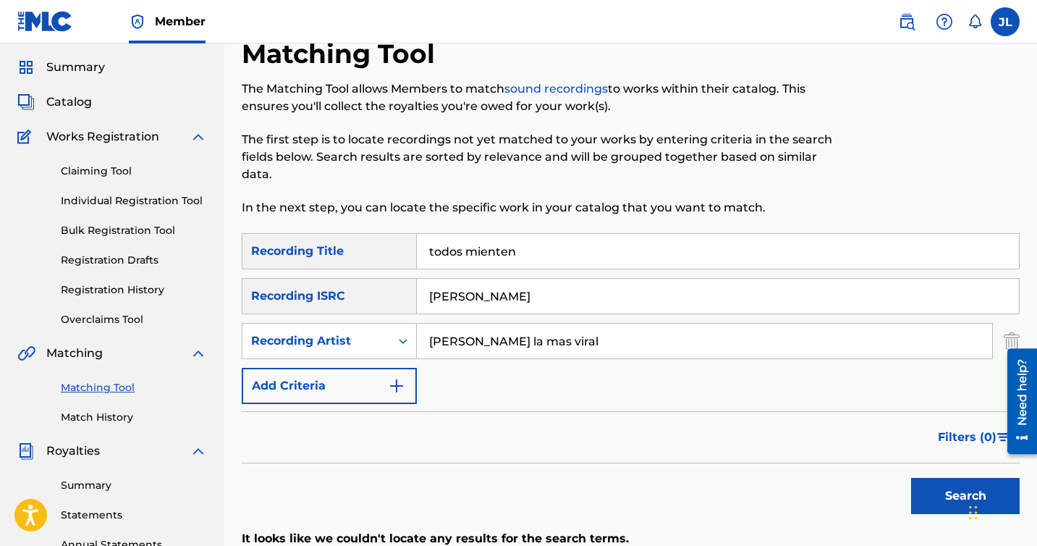
scroll to position [0, 0]
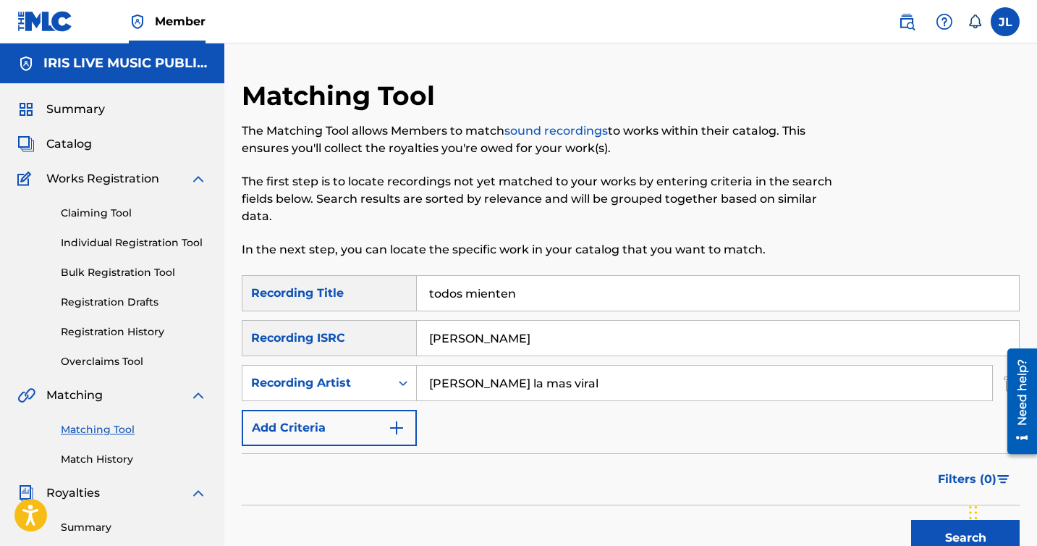
click at [72, 140] on span "Catalog" at bounding box center [69, 143] width 46 height 17
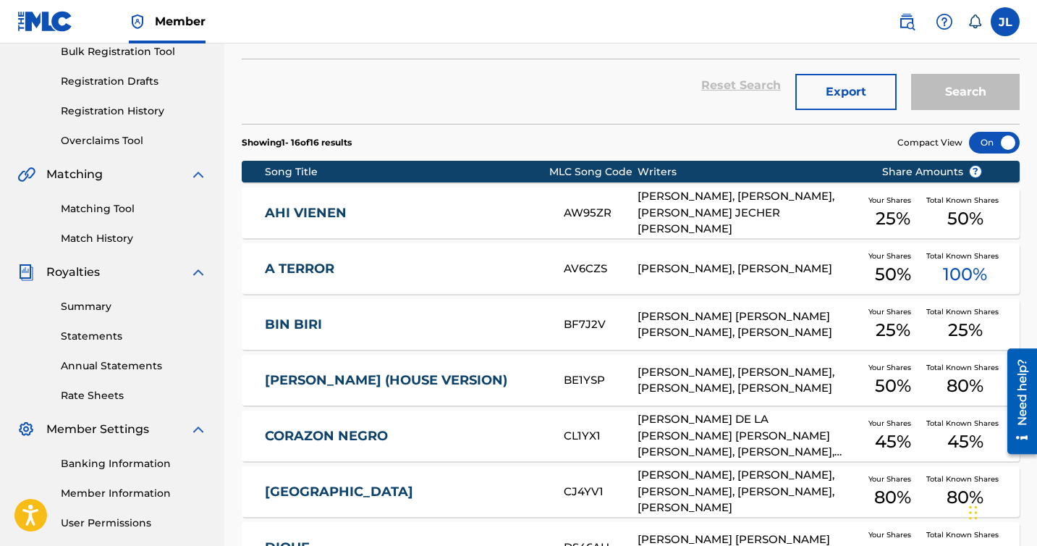
scroll to position [219, 0]
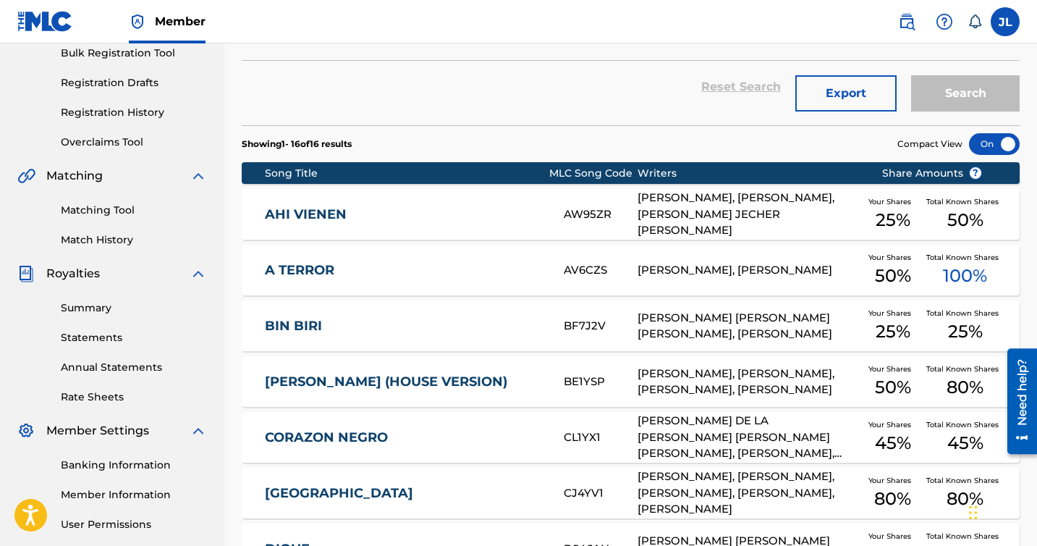
click at [342, 215] on link "AHI VIENEN" at bounding box center [404, 214] width 279 height 17
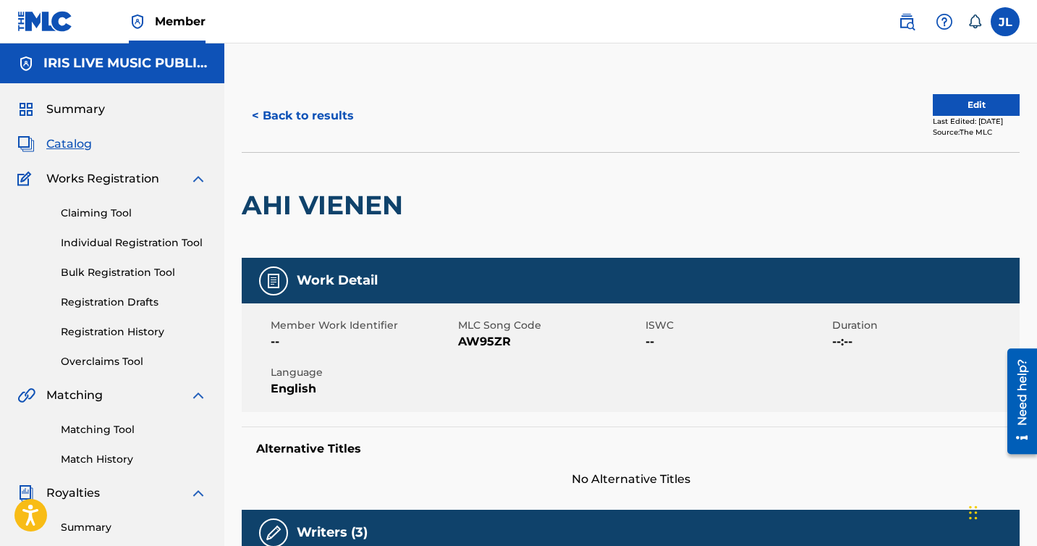
click at [123, 110] on div "Summary" at bounding box center [112, 109] width 190 height 17
click at [93, 110] on span "Summary" at bounding box center [75, 109] width 59 height 17
